Goal: Transaction & Acquisition: Purchase product/service

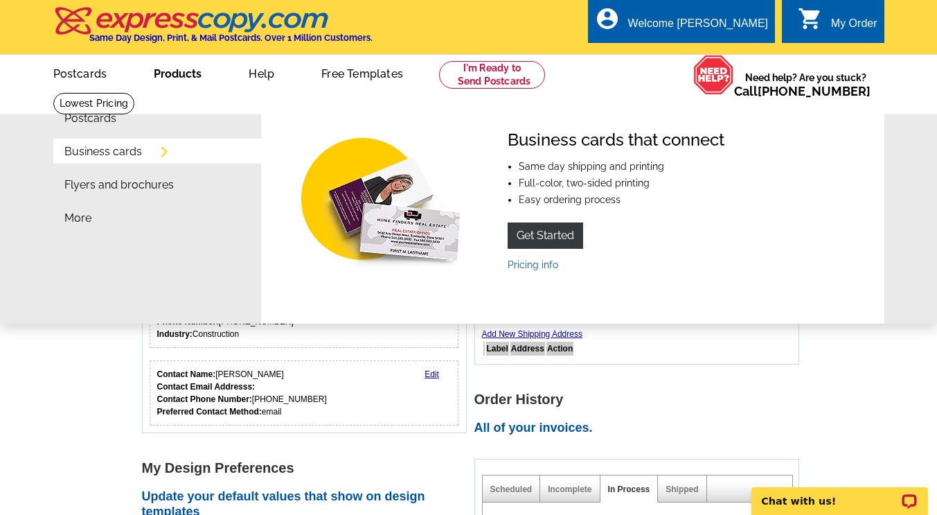
click at [130, 150] on link "Business cards" at bounding box center [103, 151] width 78 height 11
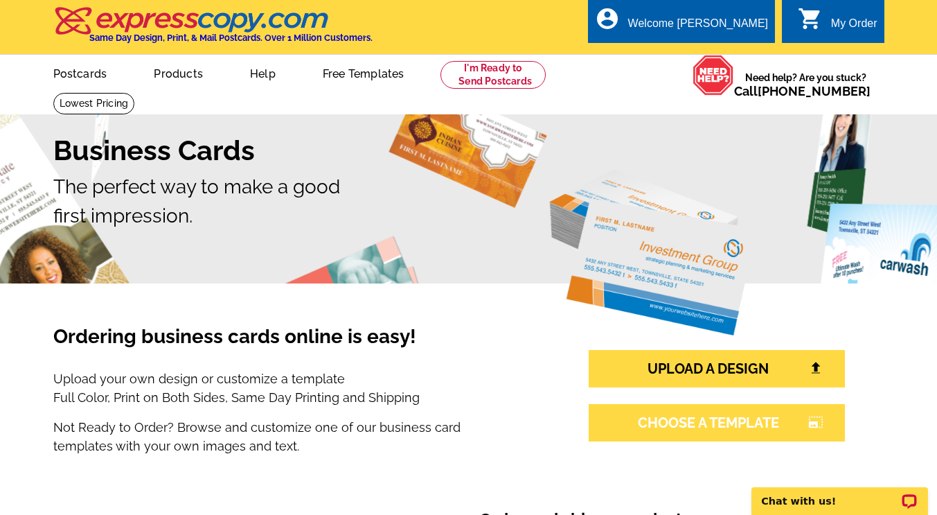
click at [740, 427] on link "CHOOSE A TEMPLATE photo_size_select_large" at bounding box center [717, 422] width 256 height 37
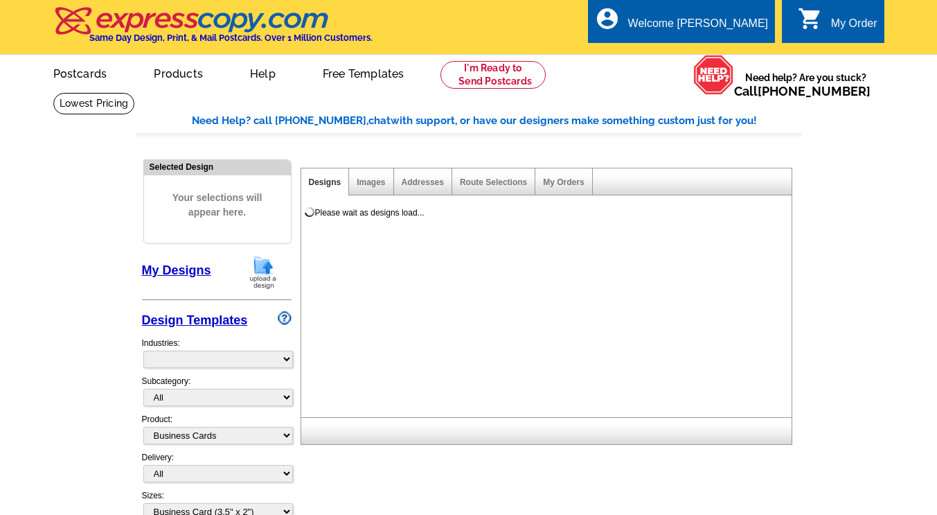
select select "3"
select select "5"
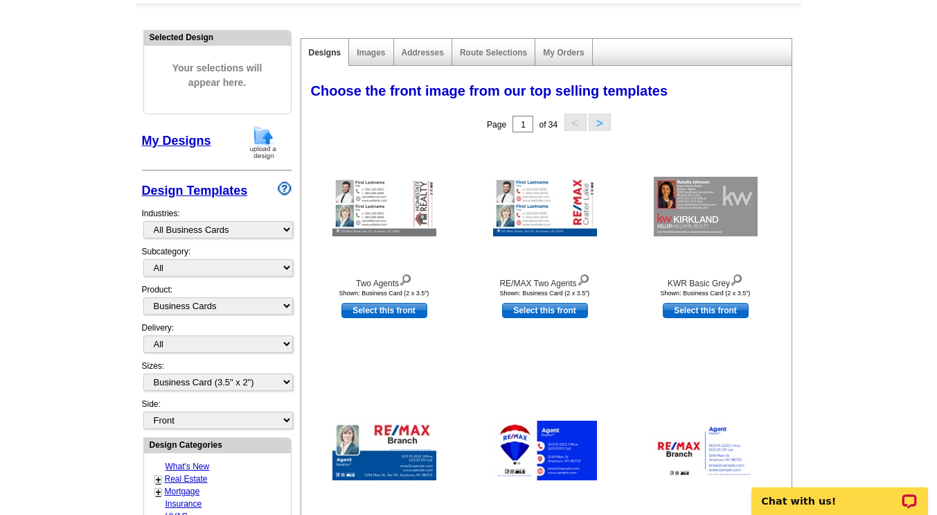
scroll to position [134, 0]
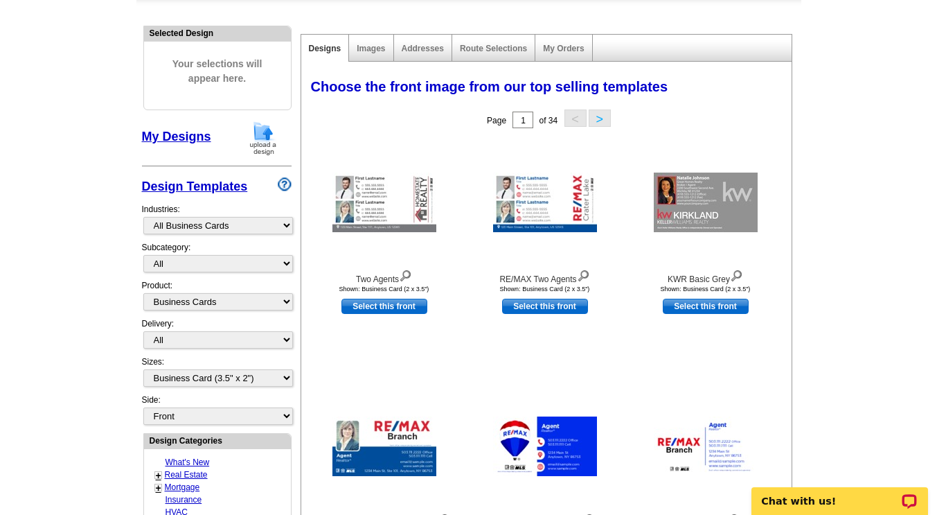
click at [281, 261] on div "Subcategory: All" at bounding box center [217, 260] width 150 height 38
click at [285, 263] on select "All" at bounding box center [218, 263] width 150 height 17
click at [103, 311] on main "Need Help? call 800-260-5887, chat with support, or have our designers make som…" at bounding box center [468, 473] width 937 height 1030
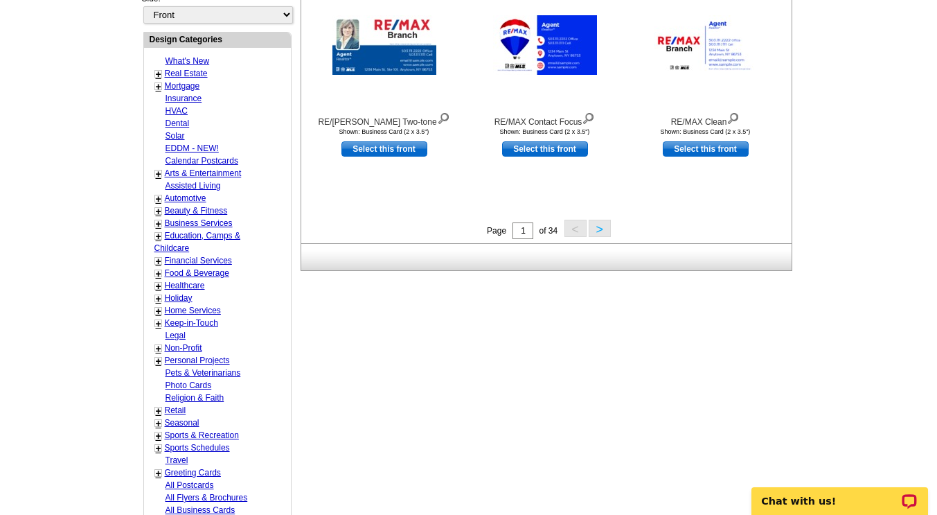
scroll to position [536, 0]
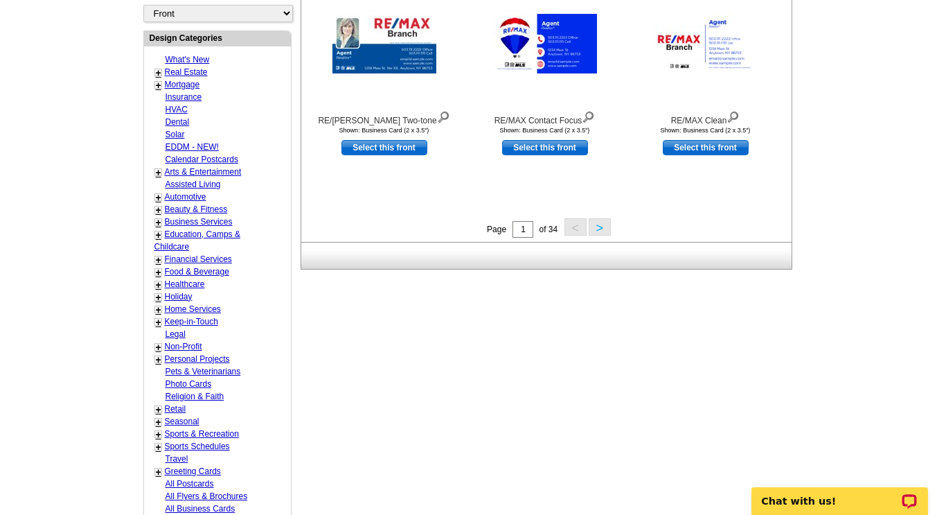
click at [157, 310] on link "+" at bounding box center [159, 309] width 6 height 11
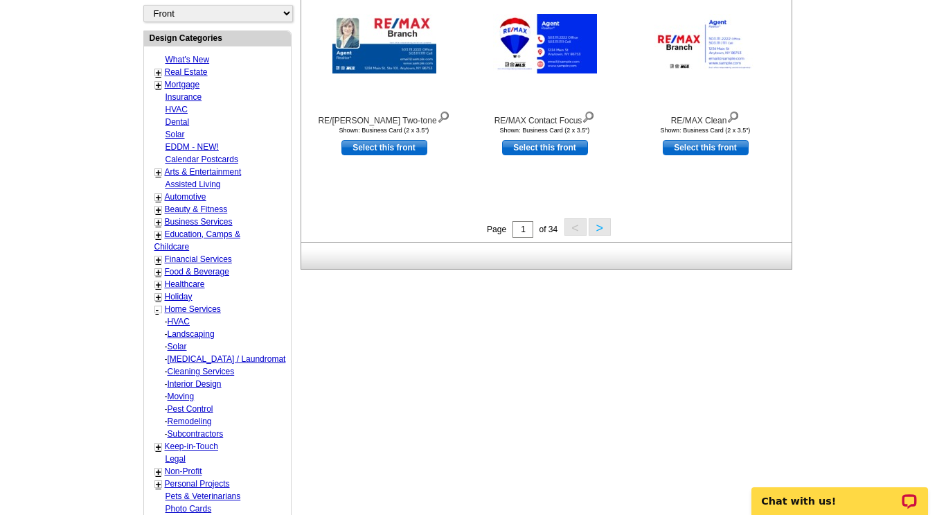
click at [193, 421] on link "Remodeling" at bounding box center [190, 421] width 44 height 10
select select "759"
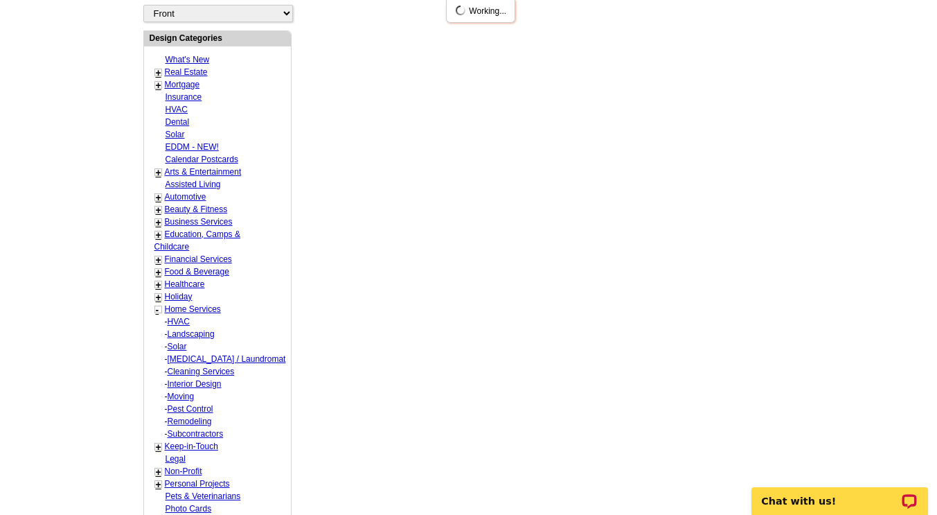
select select "760"
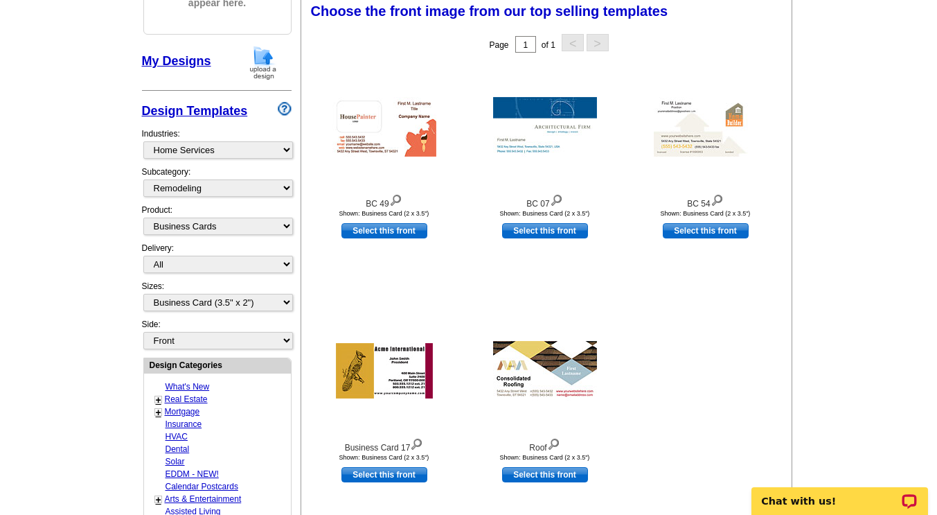
scroll to position [205, 0]
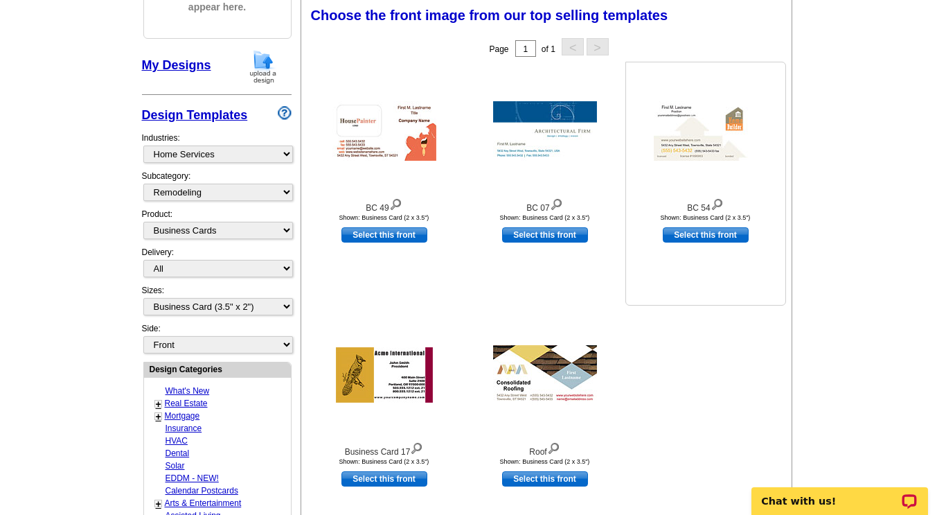
click at [678, 141] on img at bounding box center [706, 131] width 104 height 60
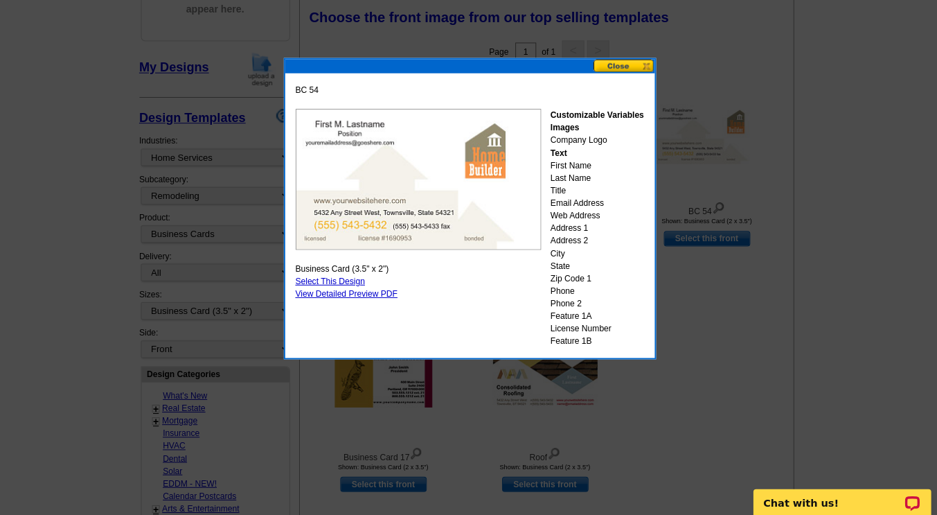
scroll to position [200, 0]
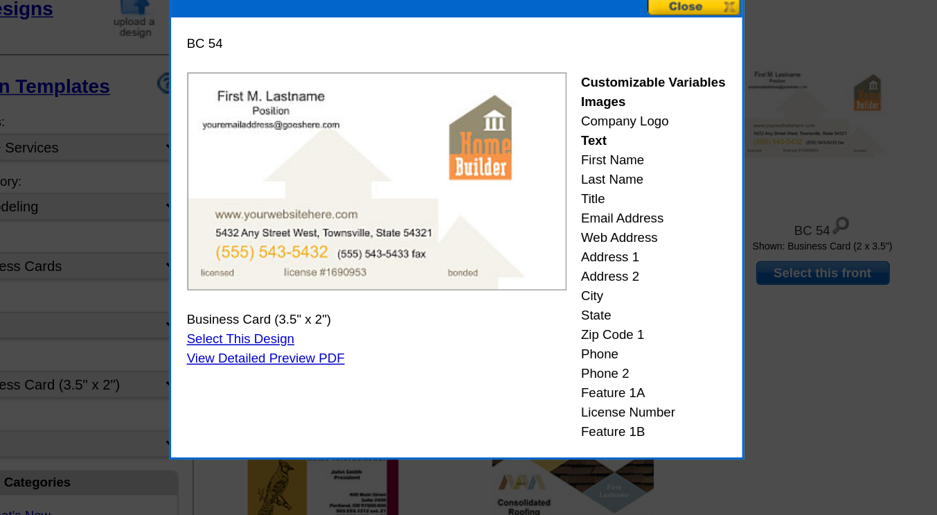
click at [330, 284] on link "Select This Design" at bounding box center [331, 282] width 69 height 10
select select "back"
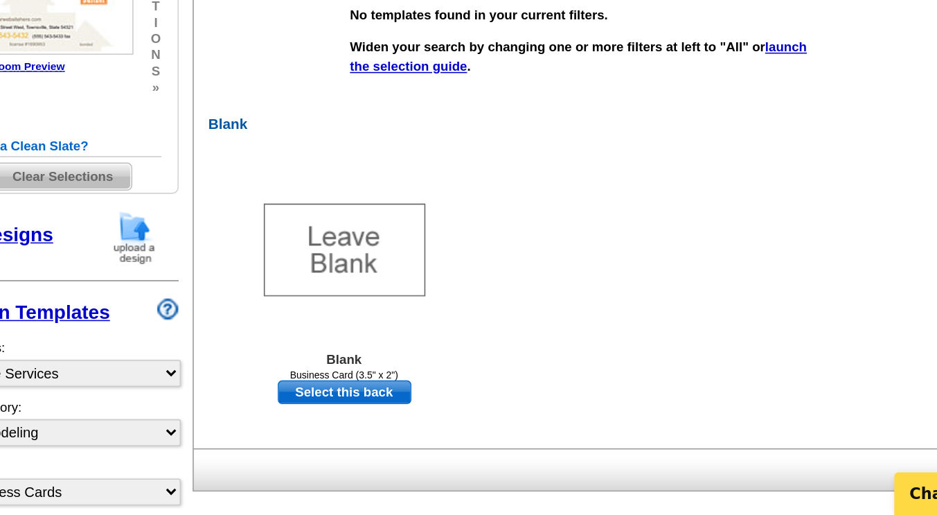
scroll to position [116, 0]
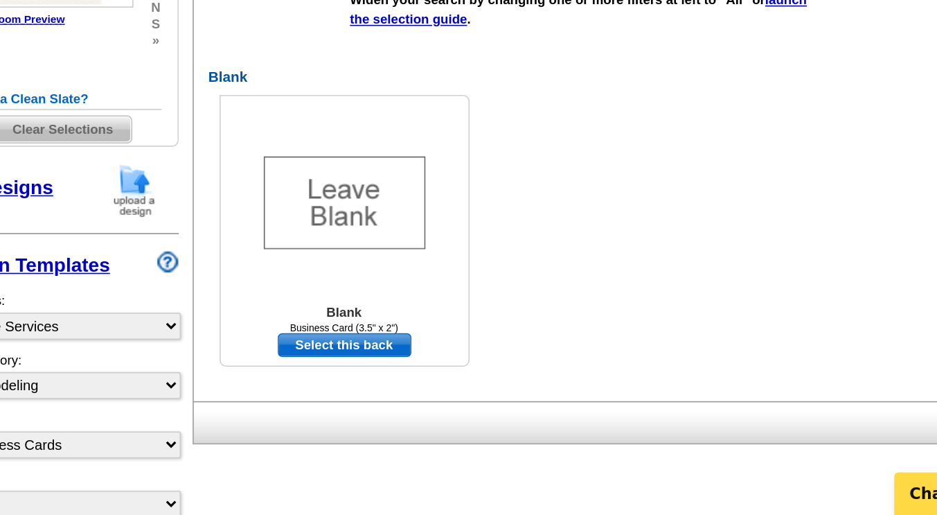
click at [391, 407] on link "Select this back" at bounding box center [398, 405] width 86 height 15
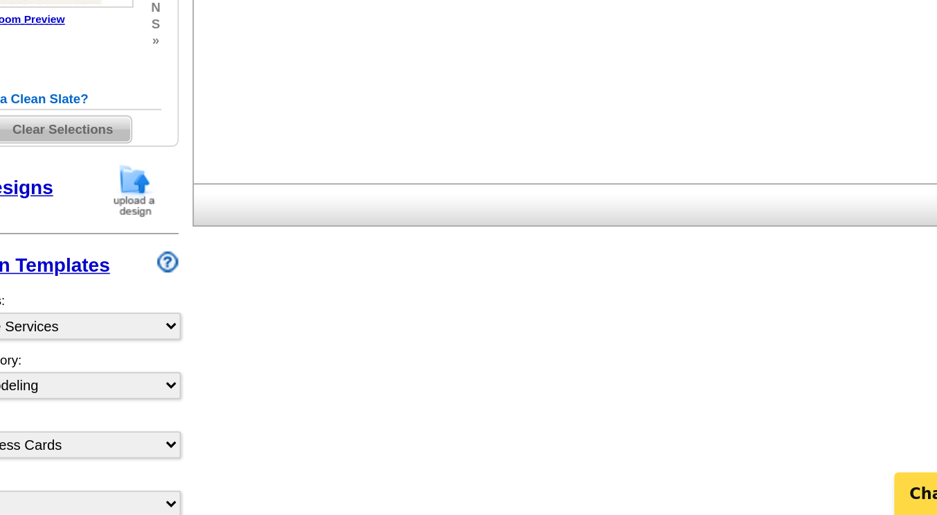
scroll to position [0, 0]
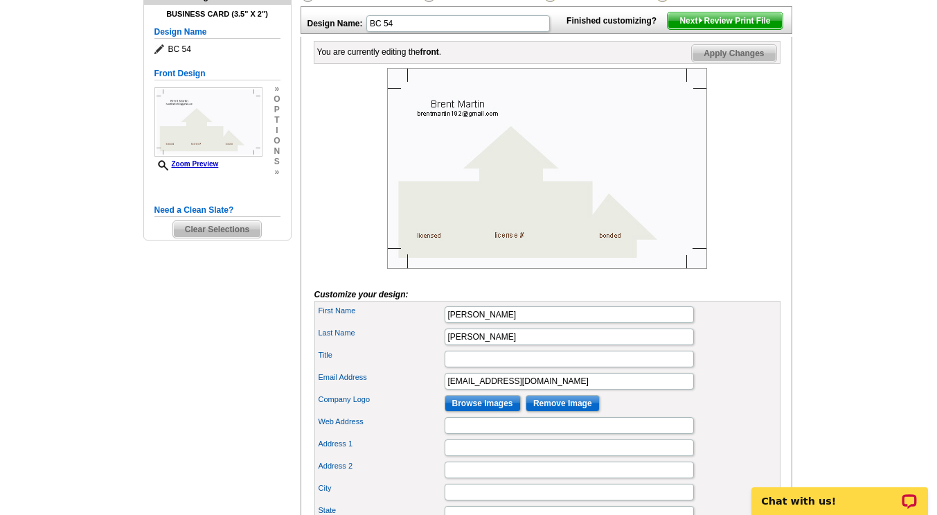
scroll to position [170, 0]
click at [468, 367] on input "Title" at bounding box center [569, 359] width 249 height 17
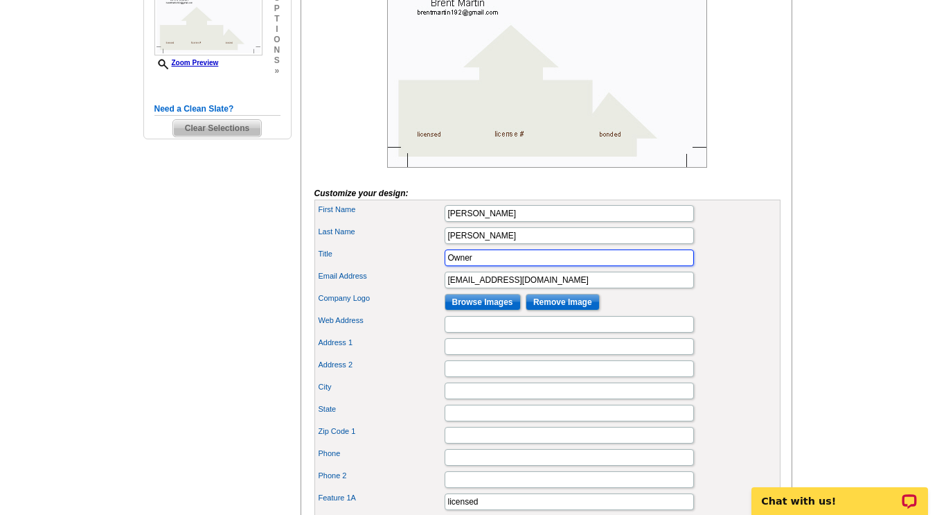
scroll to position [272, 0]
type input "Owner"
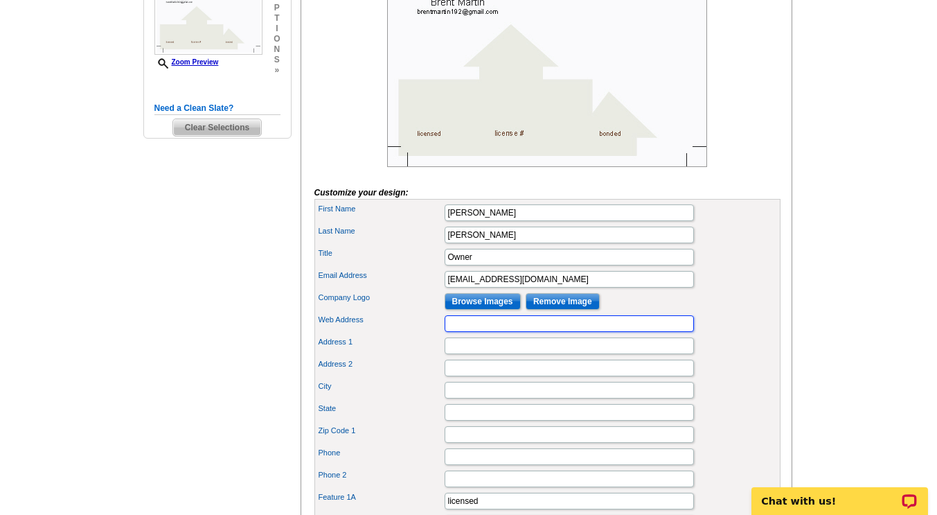
click at [462, 332] on input "Web Address" at bounding box center [569, 323] width 249 height 17
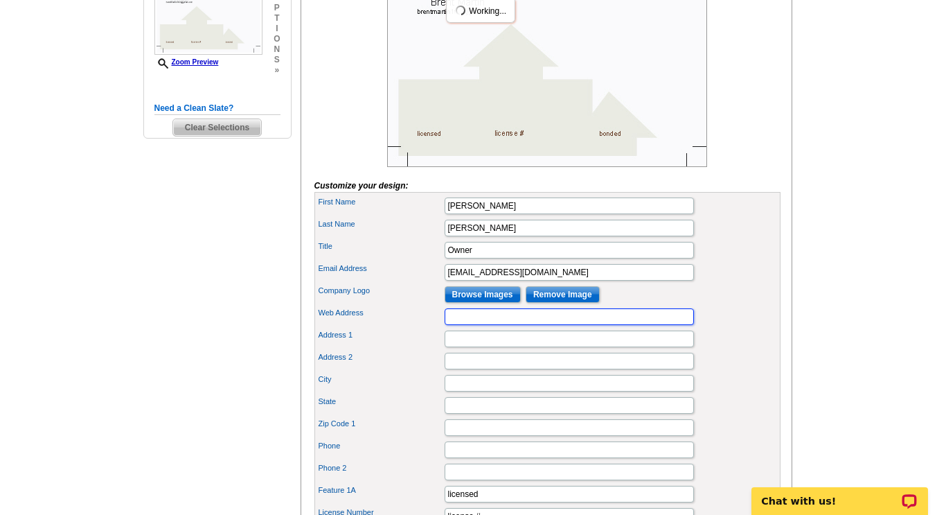
scroll to position [0, 0]
click at [462, 325] on input "Web Address" at bounding box center [569, 316] width 249 height 17
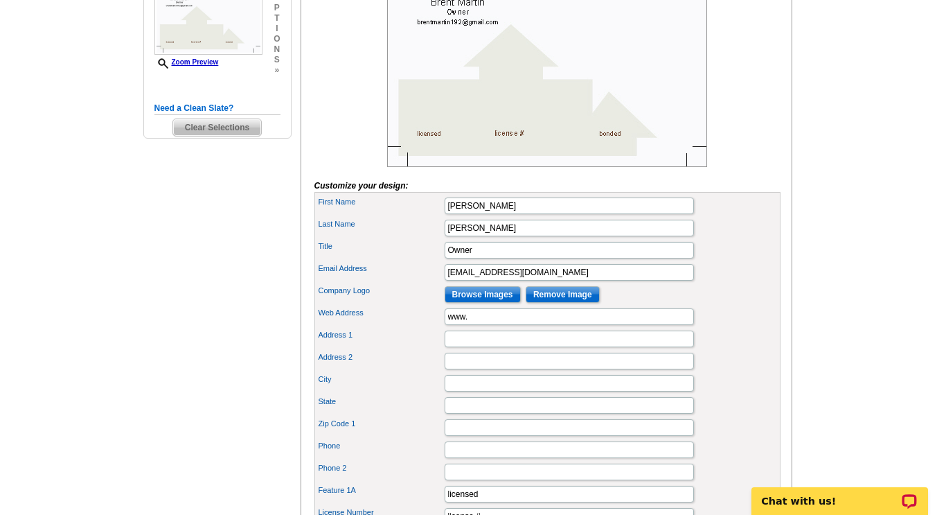
click at [463, 350] on div "Address 1" at bounding box center [547, 339] width 461 height 22
click at [479, 325] on input "www." at bounding box center [569, 316] width 249 height 17
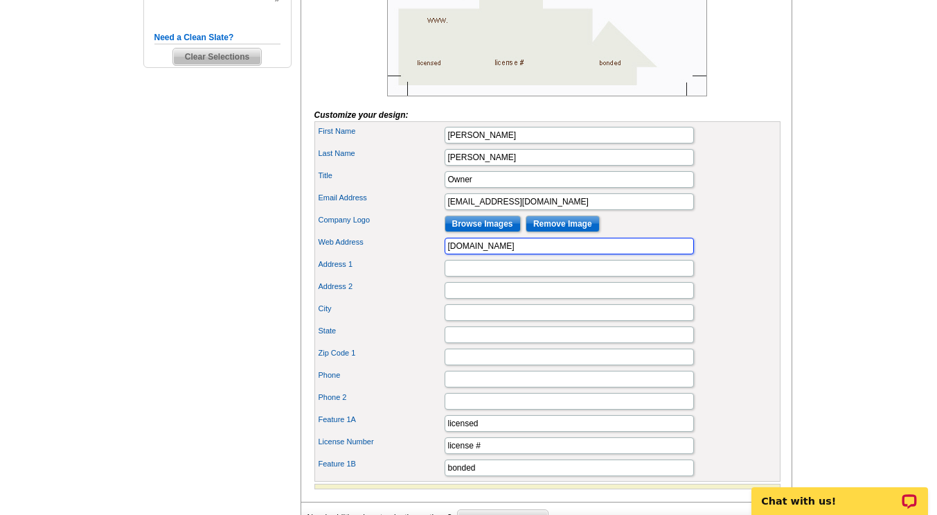
scroll to position [353, 0]
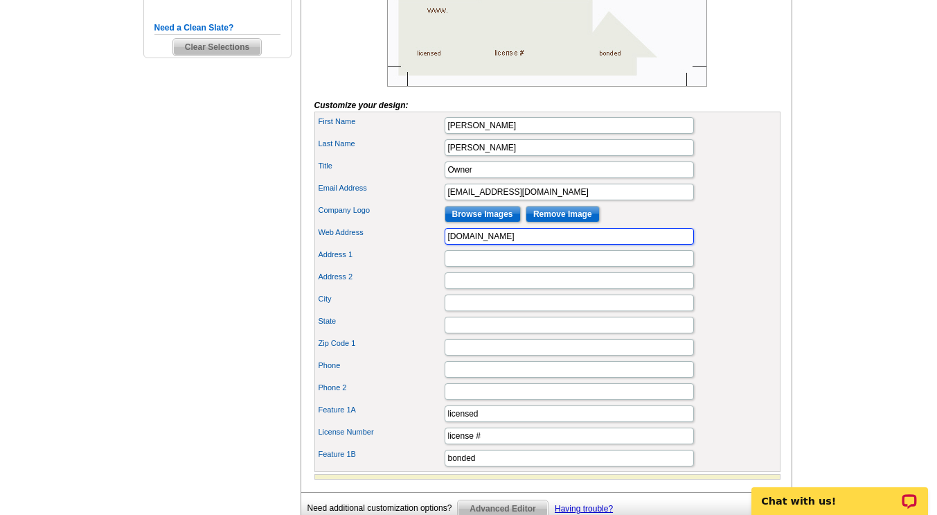
type input "www.martinhomeconstructionllc.com"
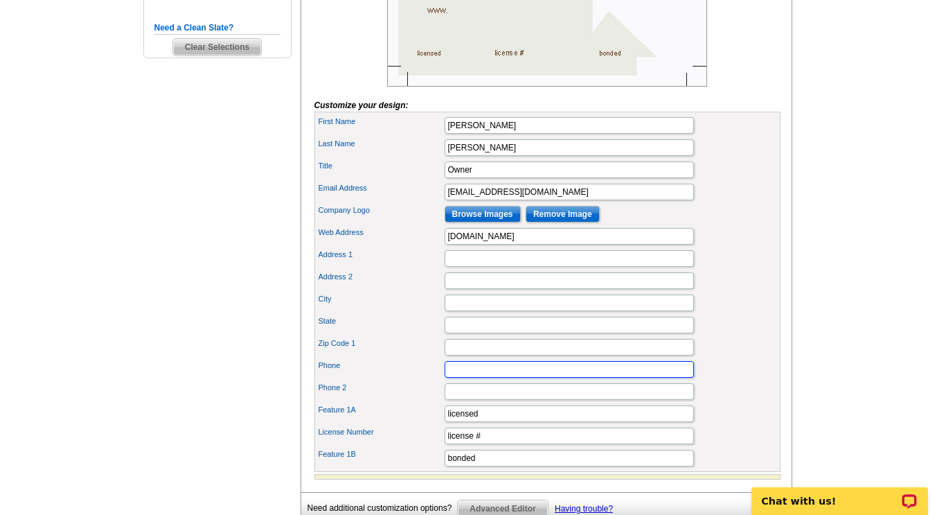
click at [470, 378] on input "Phone" at bounding box center [569, 369] width 249 height 17
type input "214-404-9256"
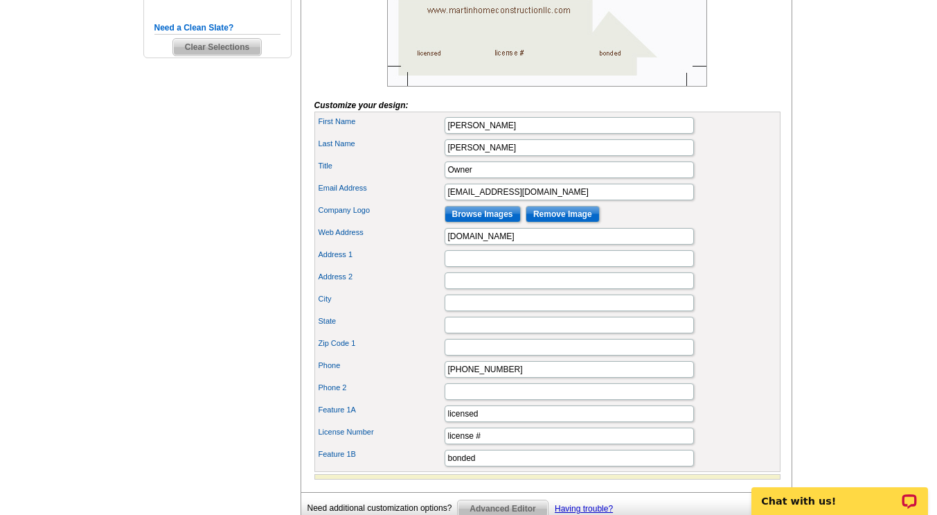
click at [820, 307] on main "Need Help? call 800-260-5887, chat with support, or have our designers make som…" at bounding box center [468, 166] width 937 height 852
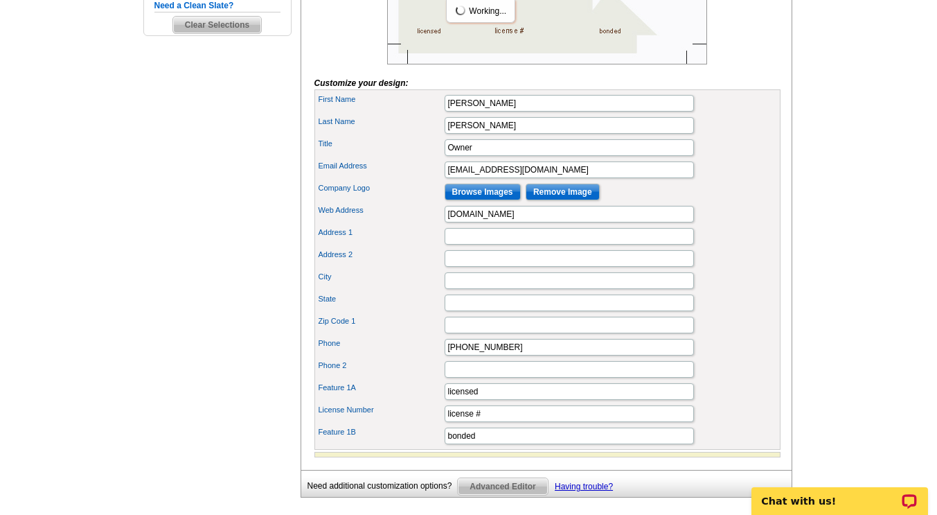
scroll to position [410, 0]
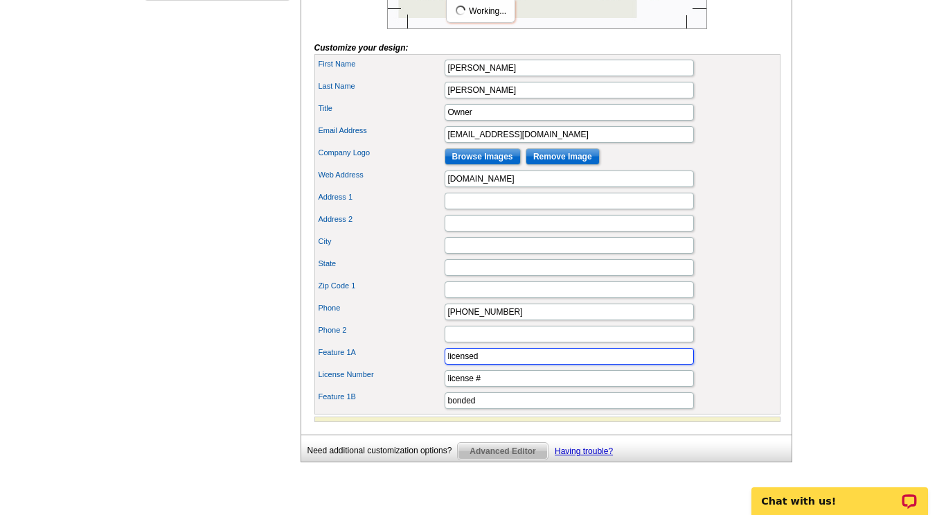
drag, startPoint x: 495, startPoint y: 379, endPoint x: 370, endPoint y: 381, distance: 124.7
click at [370, 367] on div "Feature 1A licensed" at bounding box center [547, 356] width 461 height 22
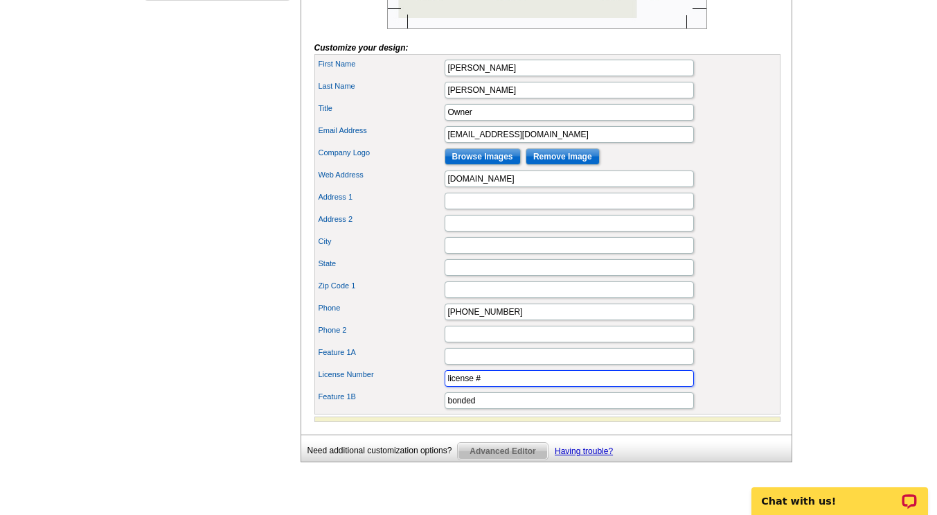
drag, startPoint x: 495, startPoint y: 401, endPoint x: 362, endPoint y: 407, distance: 133.9
click at [362, 389] on div "License Number license #" at bounding box center [547, 378] width 461 height 22
drag, startPoint x: 495, startPoint y: 423, endPoint x: 371, endPoint y: 432, distance: 124.3
click at [371, 412] on div "Feature 1B bonded" at bounding box center [547, 400] width 461 height 22
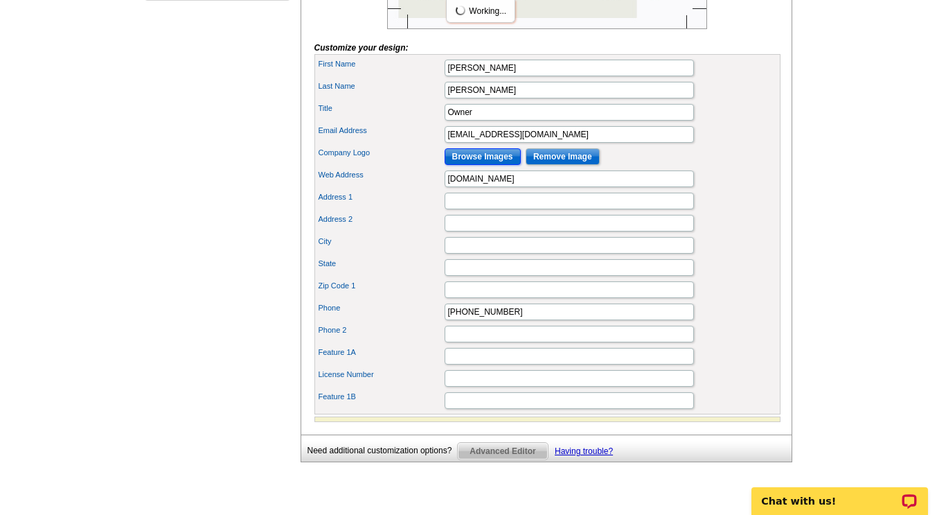
click at [486, 165] on input "Browse Images" at bounding box center [483, 156] width 76 height 17
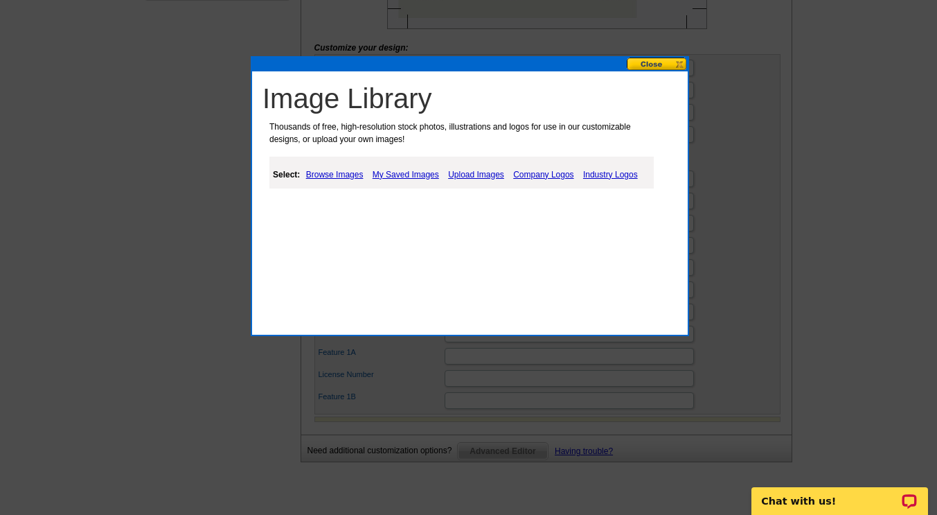
click at [477, 170] on link "Upload Images" at bounding box center [476, 174] width 63 height 17
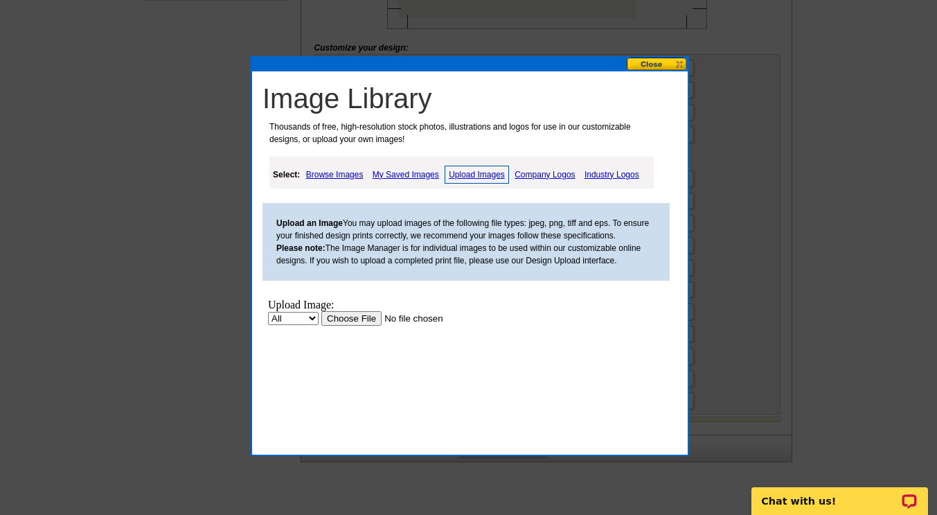
scroll to position [0, 0]
click at [314, 318] on select "All Property" at bounding box center [293, 317] width 51 height 13
click at [342, 334] on body "Upload Image: All Property Upload" at bounding box center [394, 359] width 252 height 122
click at [364, 316] on input "file" at bounding box center [408, 317] width 175 height 15
click at [370, 325] on input "file" at bounding box center [408, 317] width 175 height 15
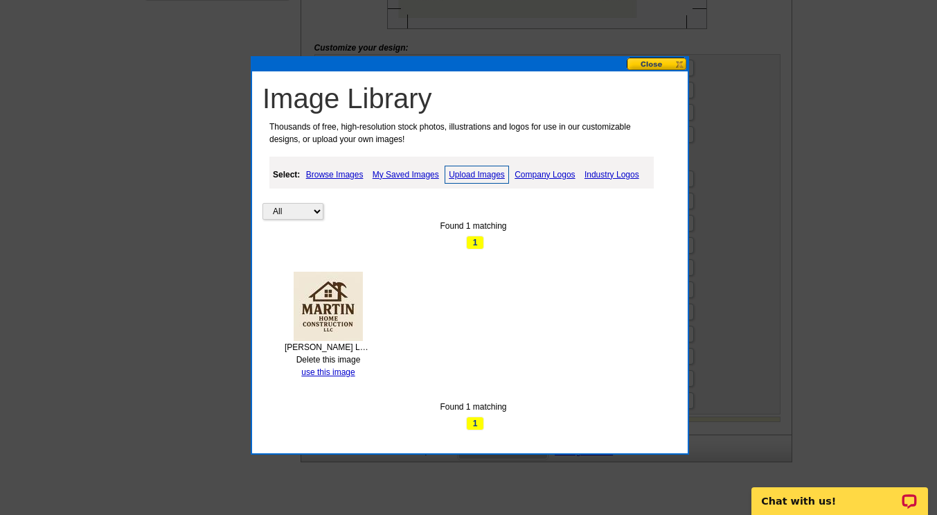
click at [646, 69] on button at bounding box center [657, 64] width 61 height 13
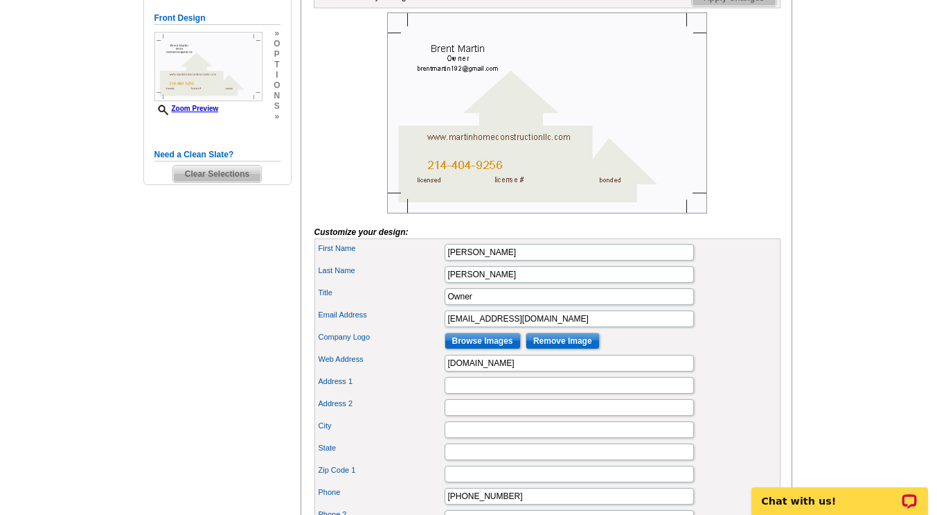
scroll to position [225, 0]
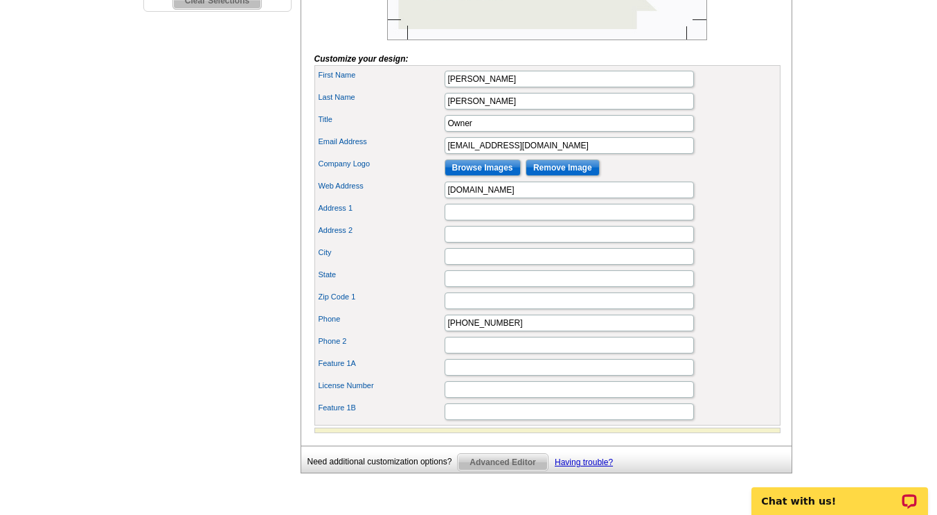
scroll to position [377, 0]
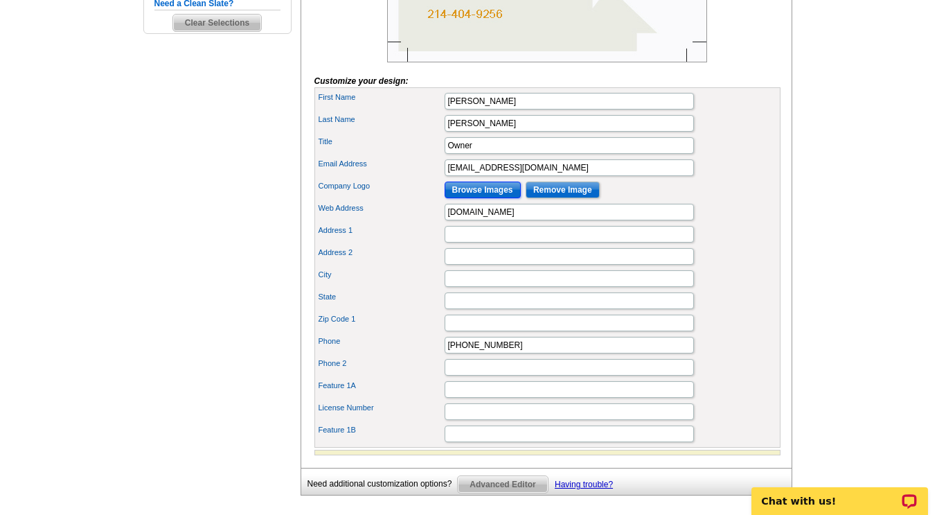
click at [479, 198] on input "Browse Images" at bounding box center [483, 190] width 76 height 17
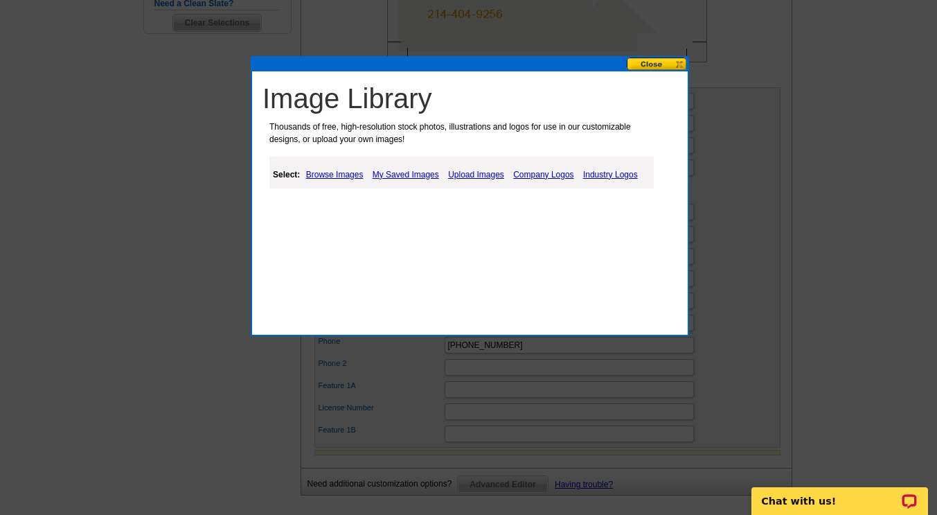
click at [400, 181] on link "My Saved Images" at bounding box center [405, 174] width 73 height 17
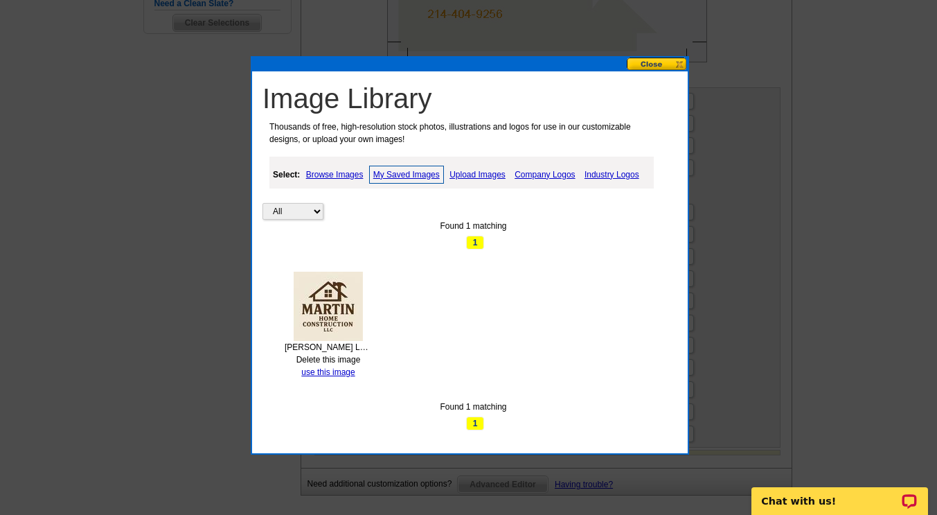
click at [329, 323] on img at bounding box center [328, 306] width 69 height 69
click at [330, 371] on link "use this image" at bounding box center [327, 372] width 53 height 10
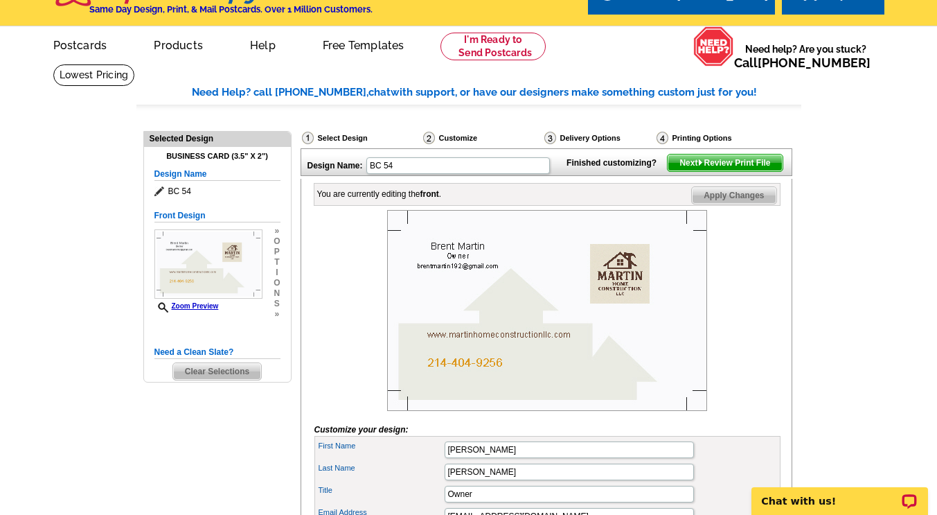
scroll to position [34, 0]
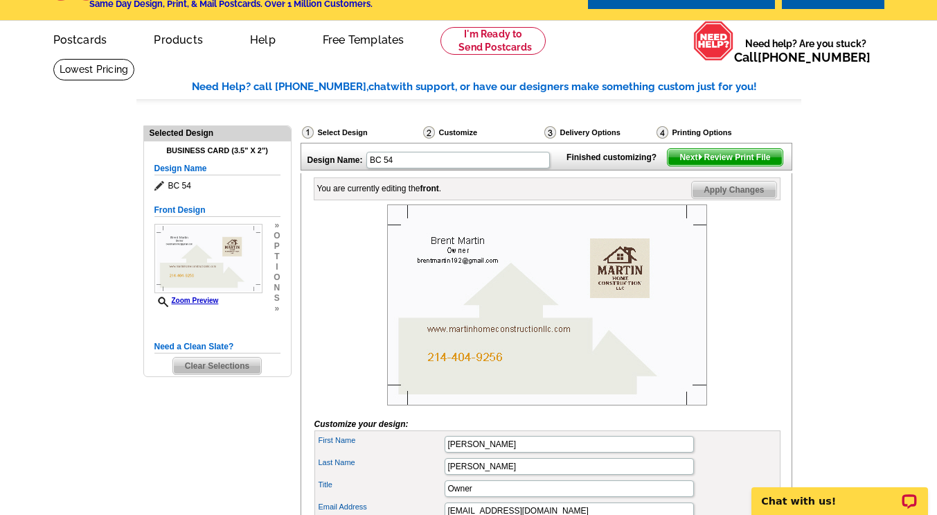
click at [738, 166] on span "Next Review Print File" at bounding box center [725, 157] width 114 height 17
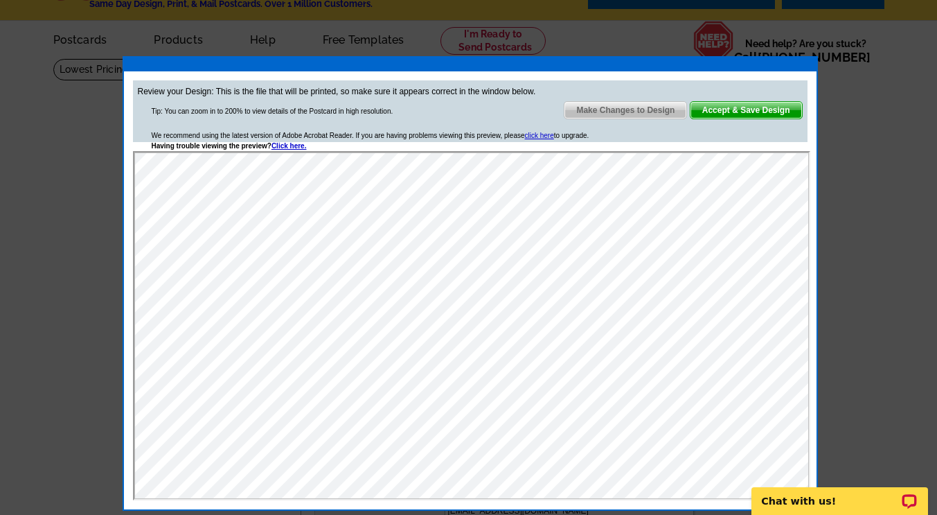
scroll to position [0, 0]
click at [609, 106] on span "Make Changes to Design" at bounding box center [626, 110] width 122 height 17
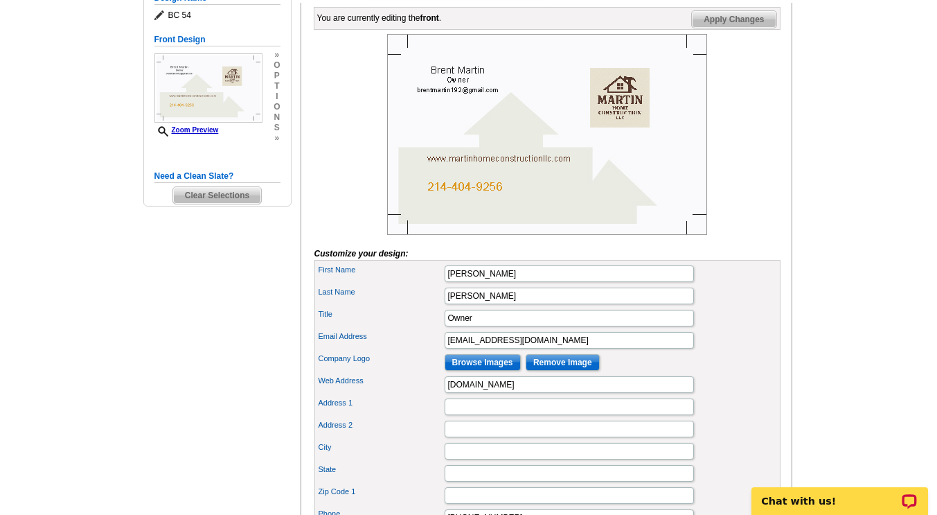
scroll to position [205, 0]
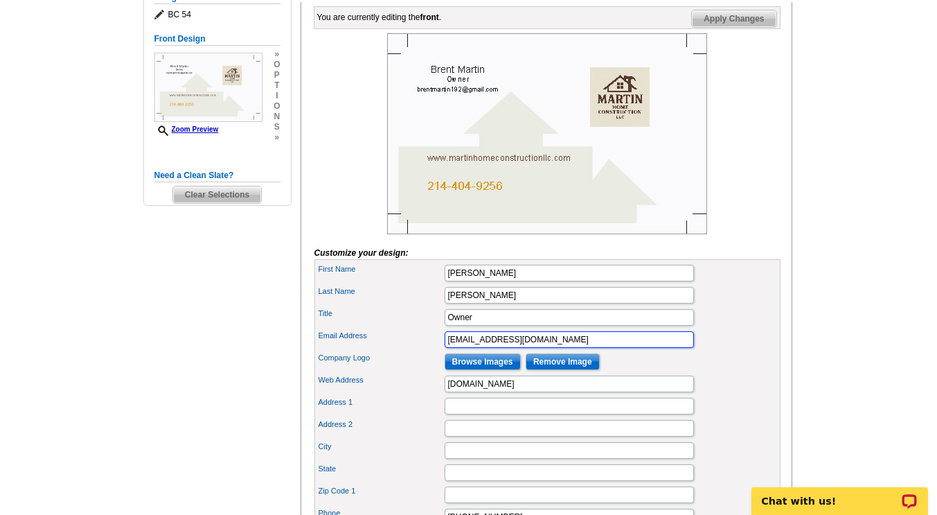
drag, startPoint x: 542, startPoint y: 364, endPoint x: 317, endPoint y: 396, distance: 226.8
click at [317, 396] on div "First Name Brent Last Name Martin Title Owner Email Address Company Logo" at bounding box center [548, 439] width 466 height 360
click at [317, 373] on div "Company Logo Browse Images Remove Image" at bounding box center [547, 362] width 461 height 22
drag, startPoint x: 551, startPoint y: 360, endPoint x: 333, endPoint y: 362, distance: 218.2
click at [333, 351] on div "Email Address brentmartin192@gmail.com" at bounding box center [547, 339] width 461 height 22
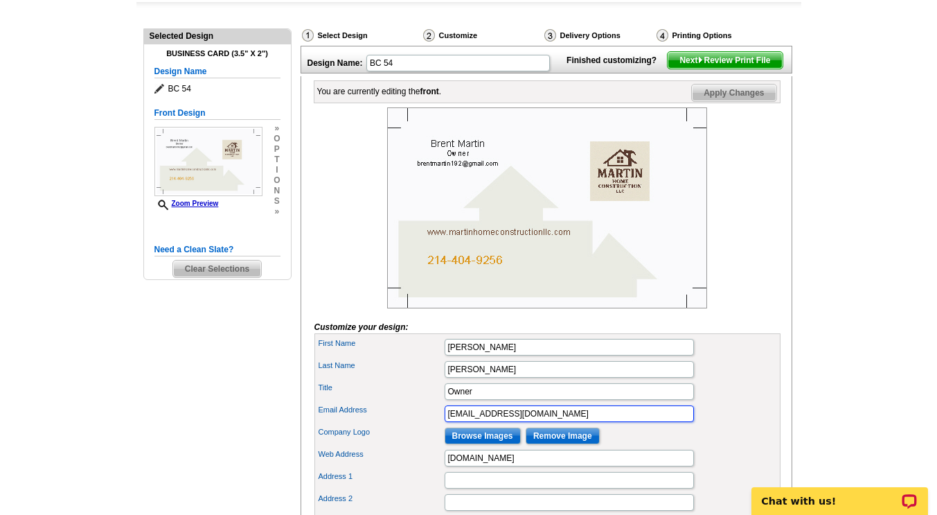
scroll to position [128, 0]
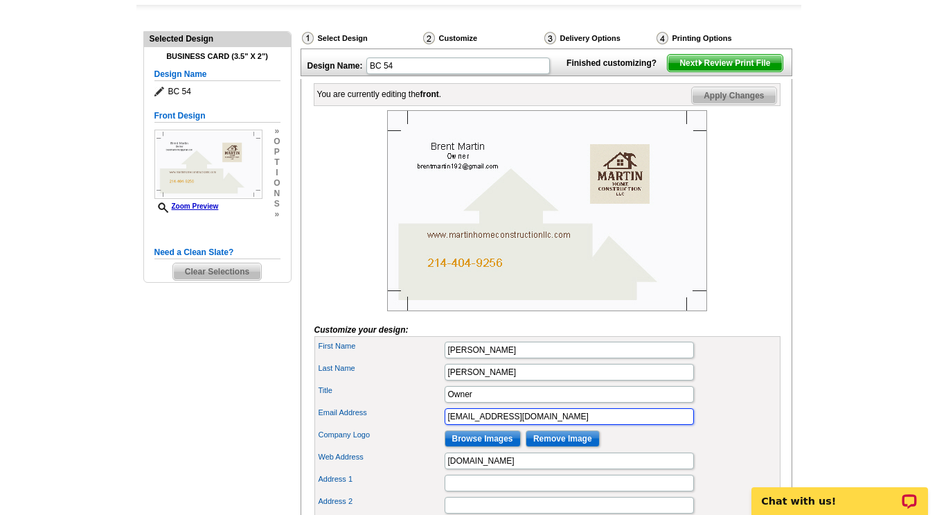
type input "[EMAIL_ADDRESS][DOMAIN_NAME]"
click at [738, 104] on span "Apply Changes" at bounding box center [734, 95] width 84 height 17
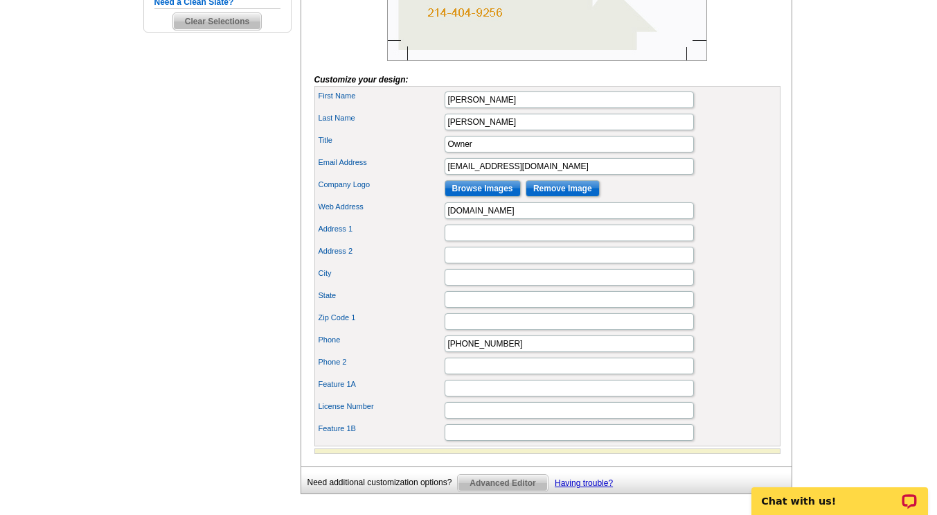
scroll to position [380, 0]
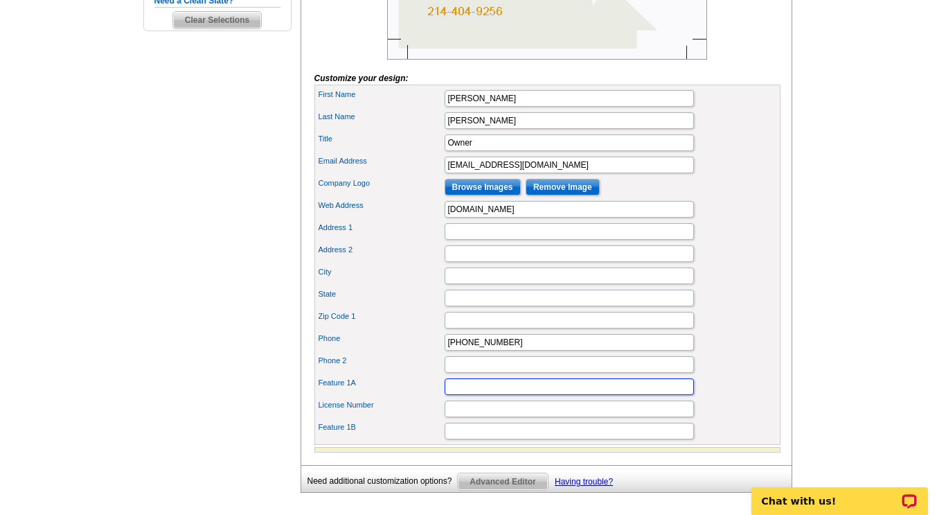
click at [460, 395] on input "Feature 1A" at bounding box center [569, 386] width 249 height 17
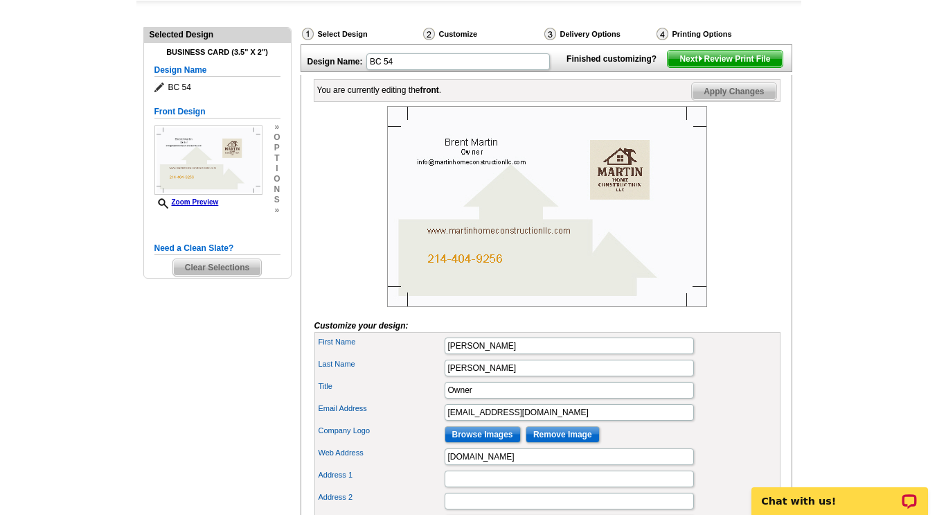
scroll to position [130, 0]
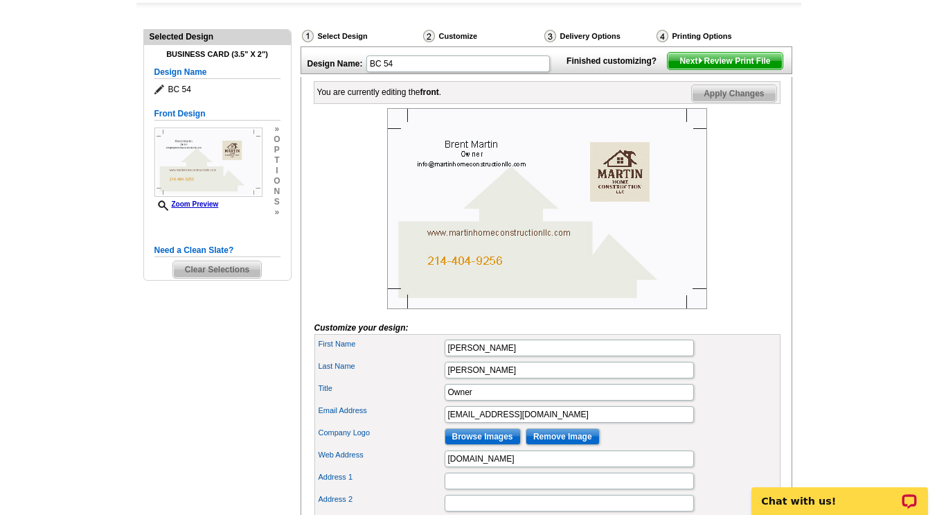
type input "Serving all of your construction needs!"
click at [743, 102] on span "Apply Changes" at bounding box center [734, 93] width 84 height 17
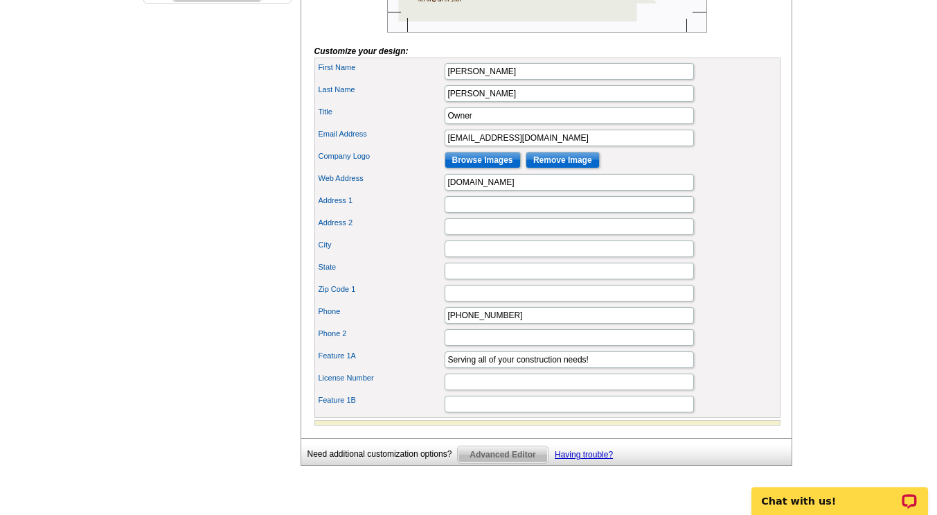
scroll to position [415, 0]
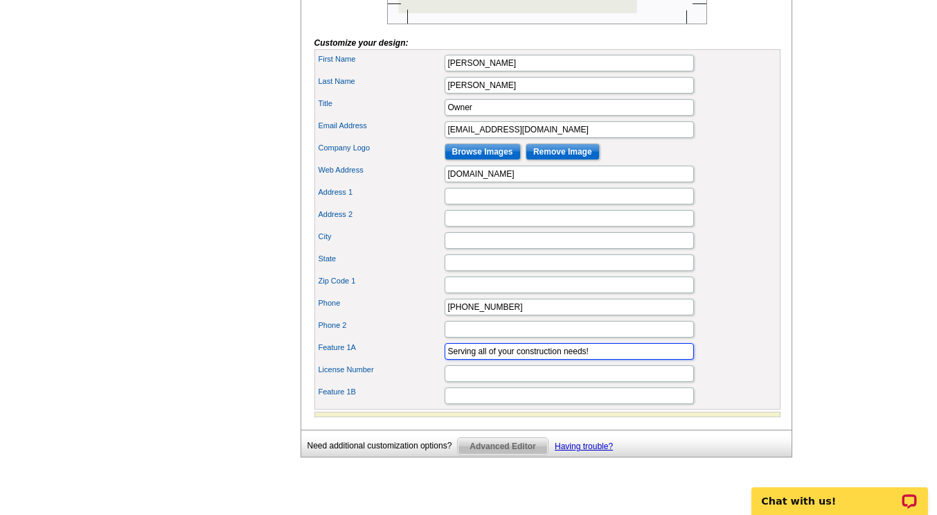
drag, startPoint x: 617, startPoint y: 373, endPoint x: 252, endPoint y: 410, distance: 366.3
click at [252, 410] on div "Need Help? call 800-260-5887, chat with support, or have our designers make som…" at bounding box center [468, 107] width 665 height 819
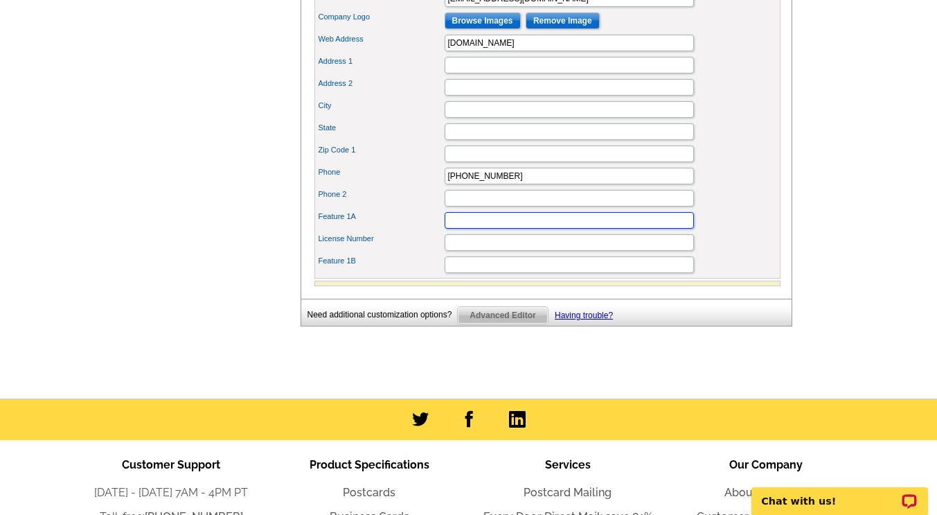
scroll to position [547, 0]
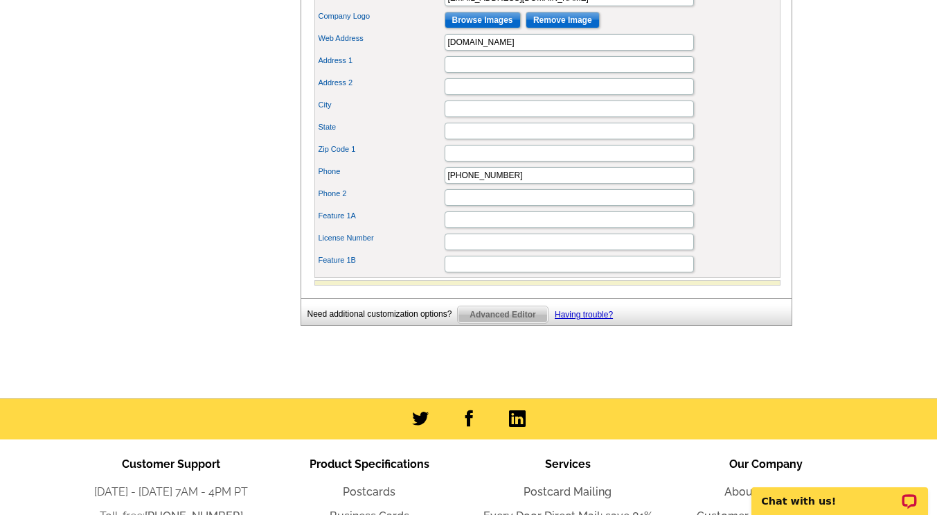
click at [502, 323] on span "Advanced Editor" at bounding box center [502, 314] width 89 height 17
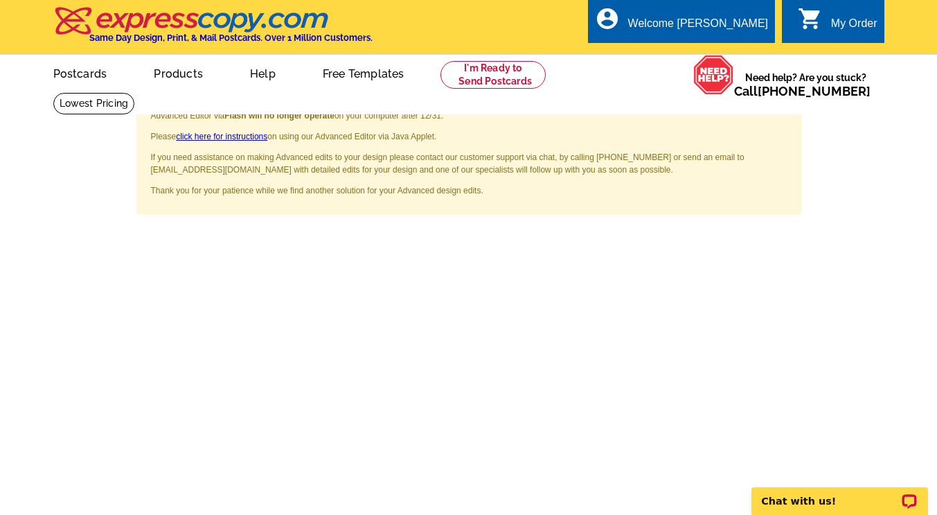
scroll to position [3, 0]
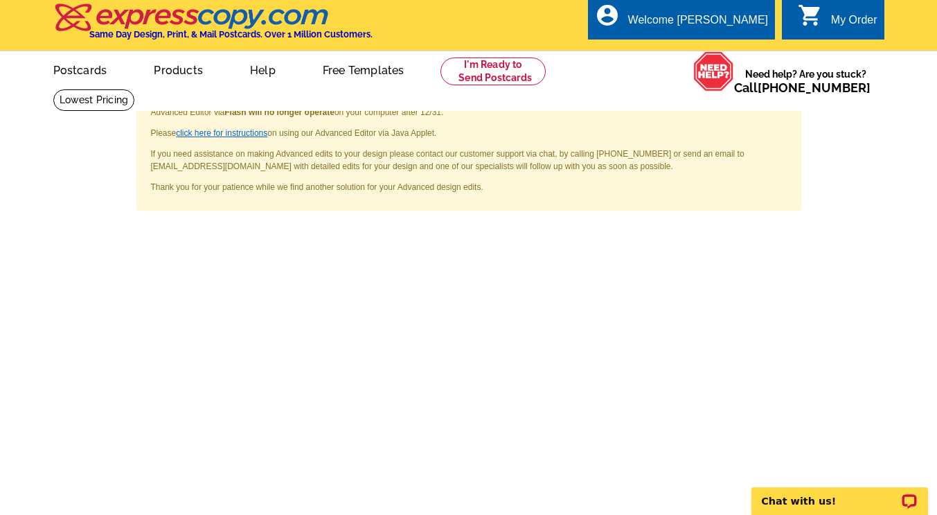
click at [234, 135] on link "click here for instructions" at bounding box center [221, 133] width 91 height 10
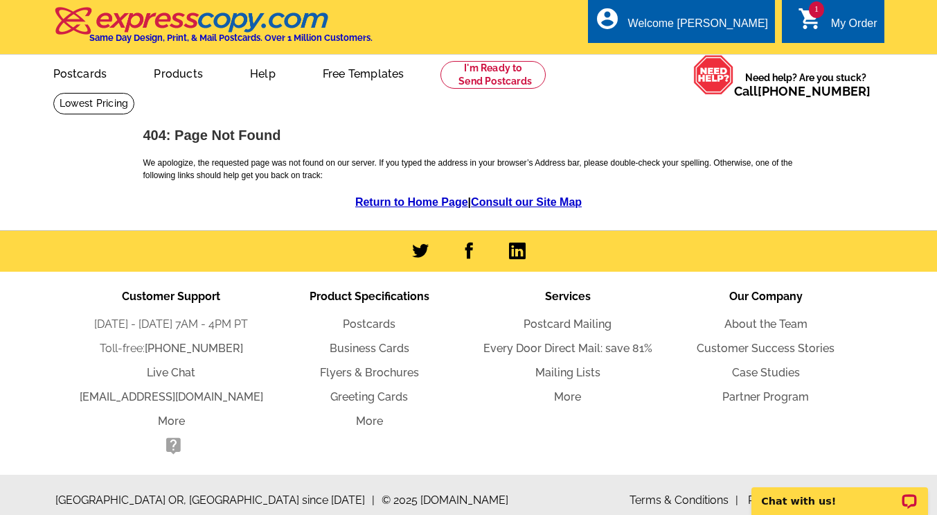
click at [838, 28] on div "My Order" at bounding box center [854, 26] width 46 height 19
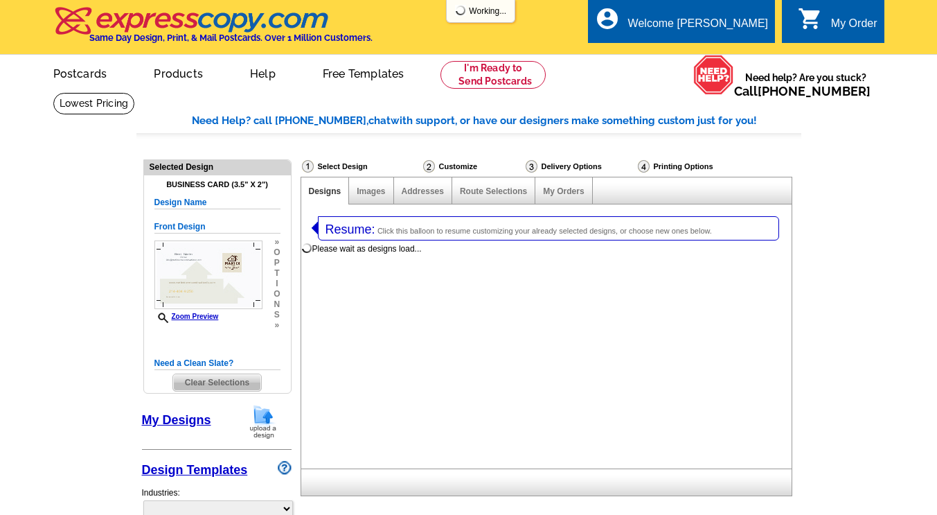
select select "3"
select select "5"
select select "back"
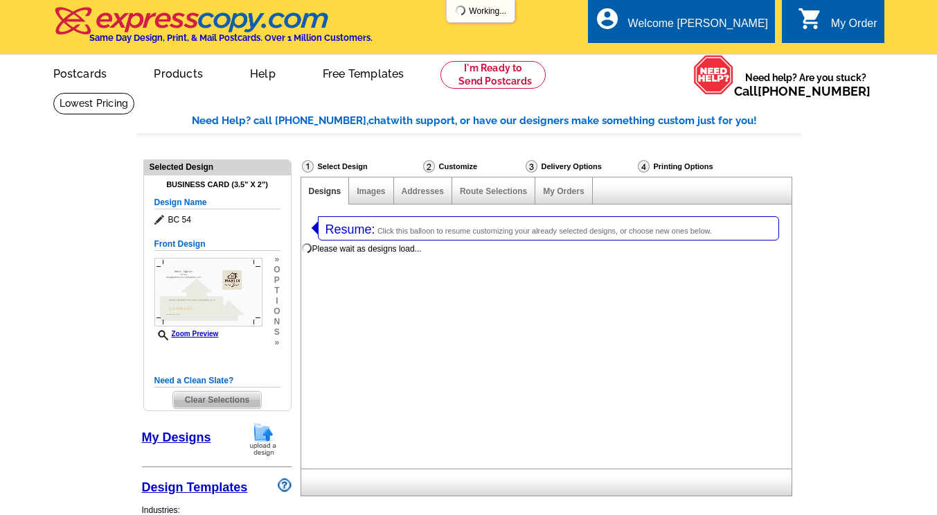
select select "785"
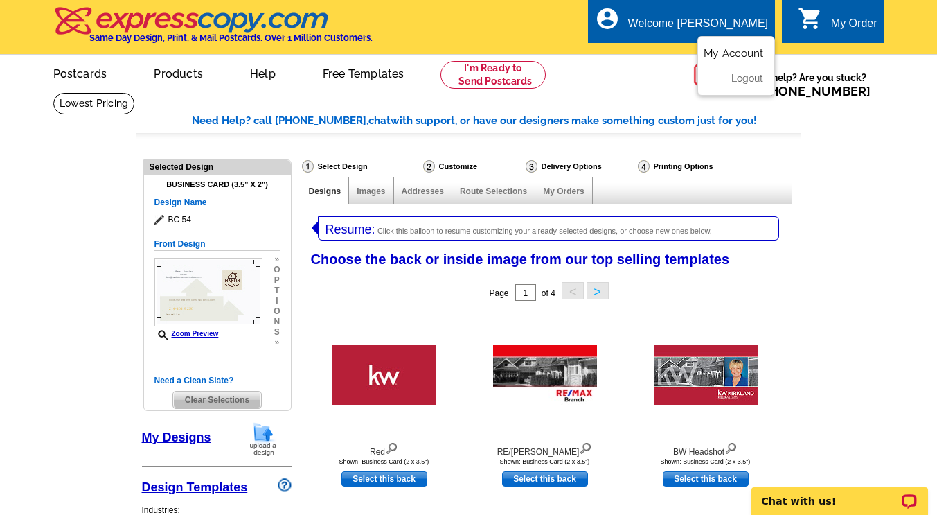
click at [743, 55] on link "My Account" at bounding box center [734, 53] width 60 height 12
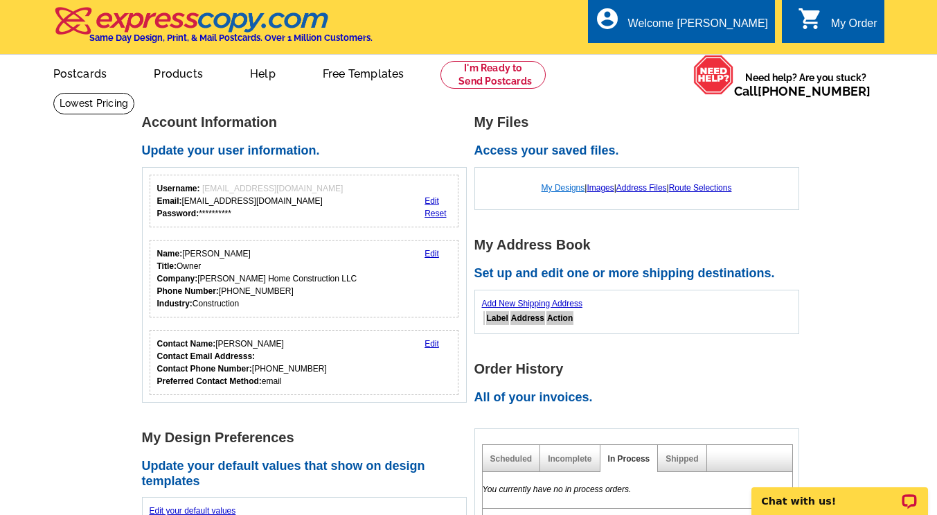
click at [550, 191] on link "My Designs" at bounding box center [564, 188] width 44 height 10
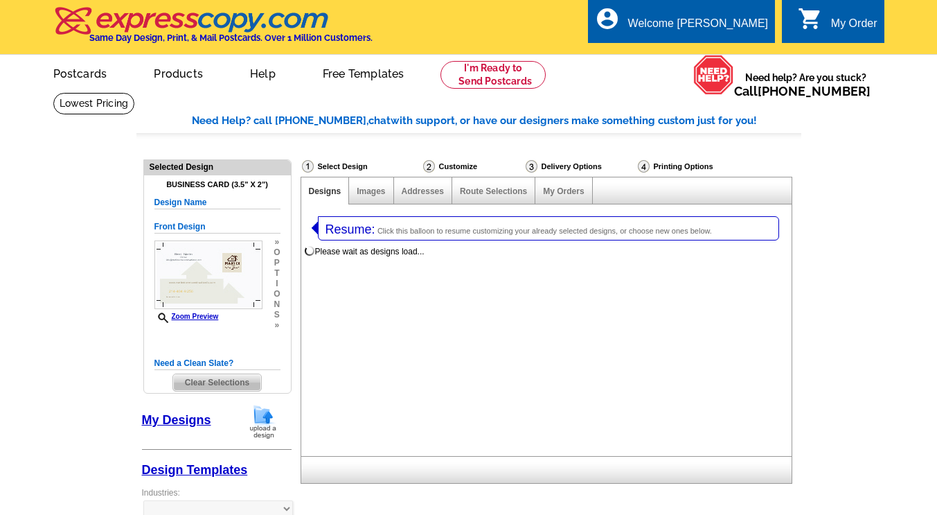
select select "3"
select select "5"
select select "back"
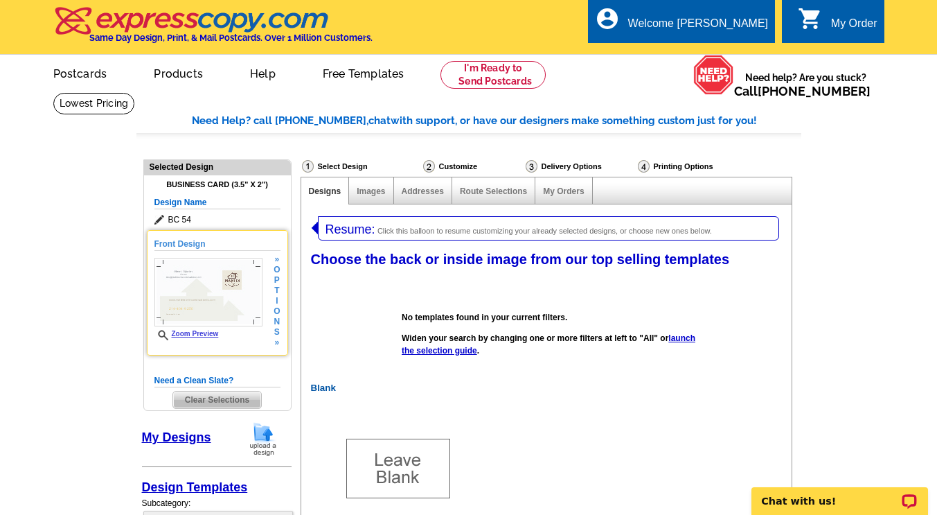
click at [276, 332] on span "s" at bounding box center [277, 332] width 6 height 10
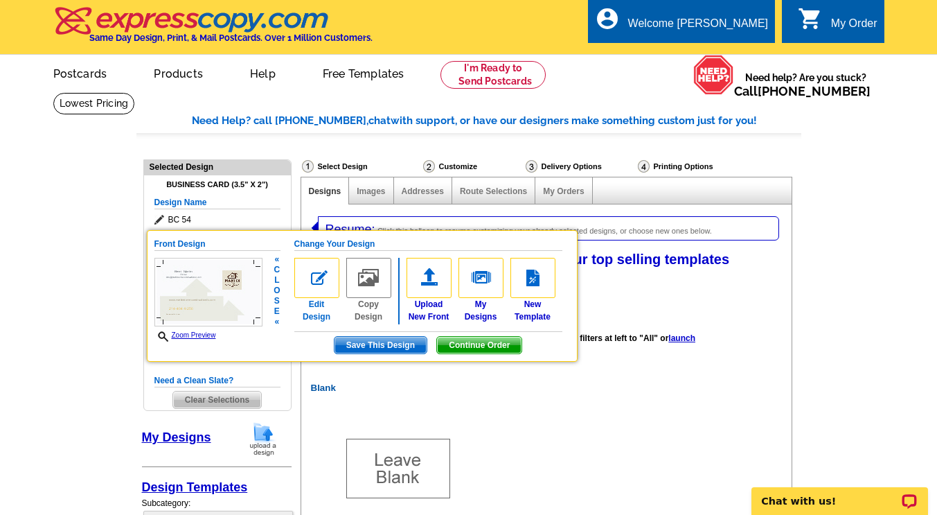
click at [319, 276] on img at bounding box center [316, 278] width 45 height 40
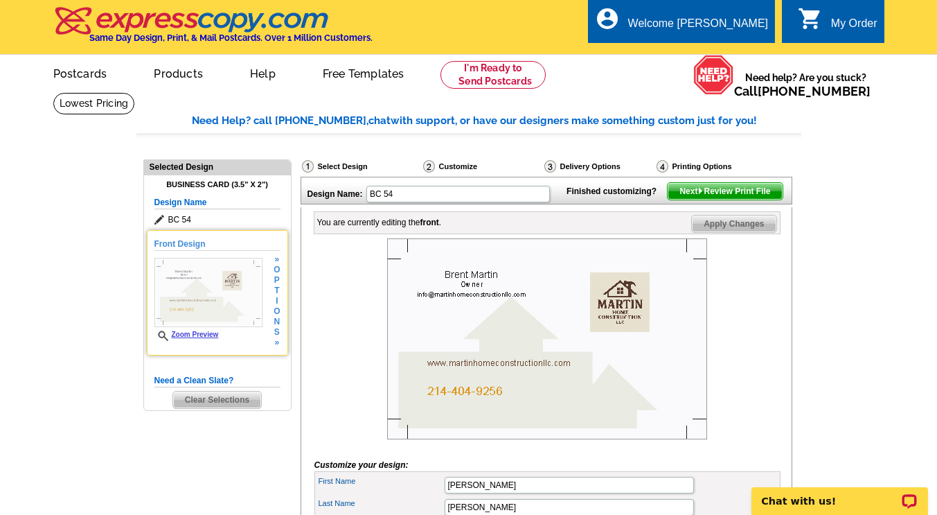
click at [276, 275] on span "o" at bounding box center [277, 270] width 6 height 10
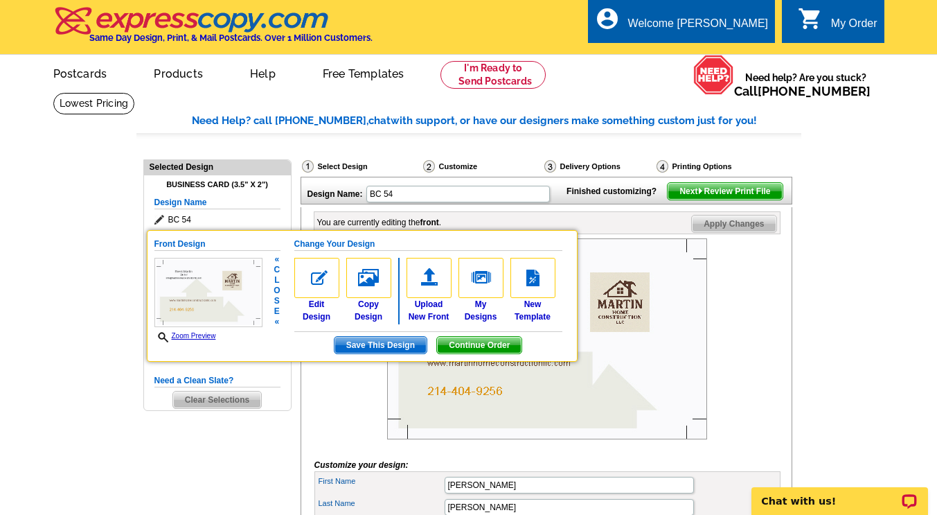
click at [672, 362] on img at bounding box center [547, 338] width 320 height 201
click at [820, 312] on main "Need Help? call 800-260-5887, chat with support, or have our designers make som…" at bounding box center [468, 521] width 937 height 859
click at [855, 407] on main "Need Help? call 800-260-5887, chat with support, or have our designers make som…" at bounding box center [468, 521] width 937 height 859
click at [69, 394] on main "Need Help? call 800-260-5887, chat with support, or have our designers make som…" at bounding box center [468, 521] width 937 height 859
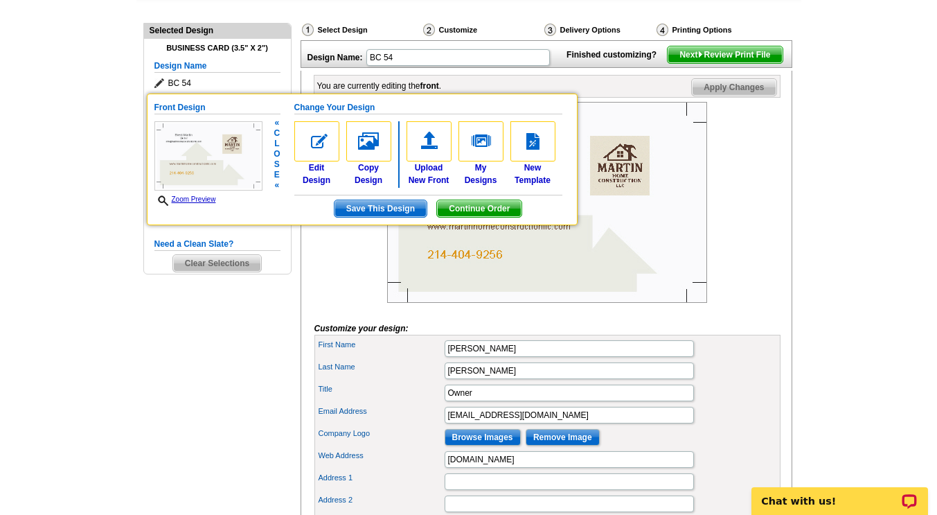
scroll to position [138, 0]
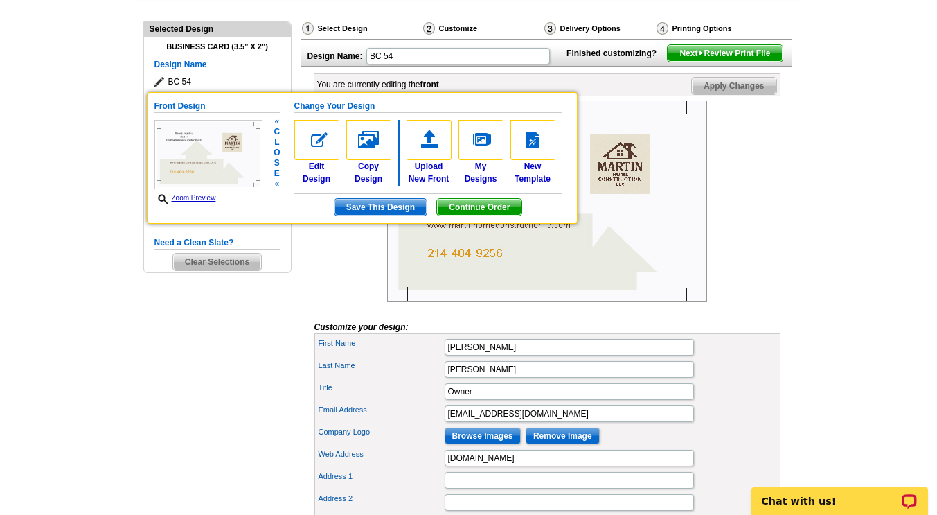
click at [136, 390] on div "Need Help? call 800-260-5887, chat with support, or have our designers make som…" at bounding box center [468, 388] width 665 height 826
click at [369, 207] on span "Save This Design" at bounding box center [381, 207] width 92 height 17
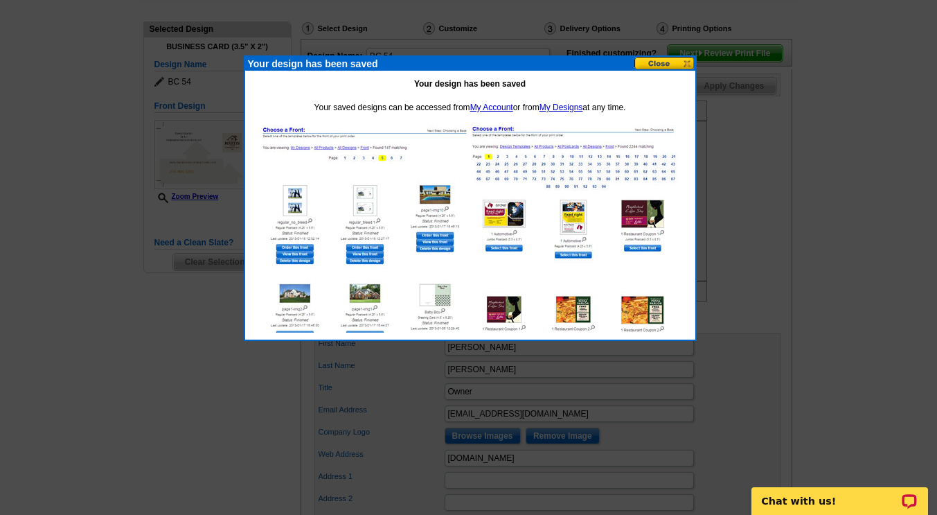
click at [661, 63] on button at bounding box center [665, 63] width 61 height 13
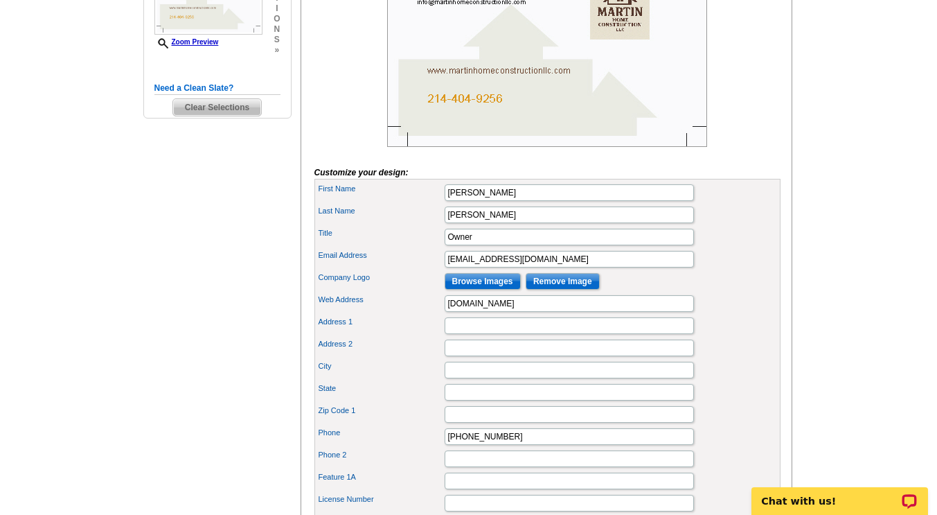
scroll to position [369, 0]
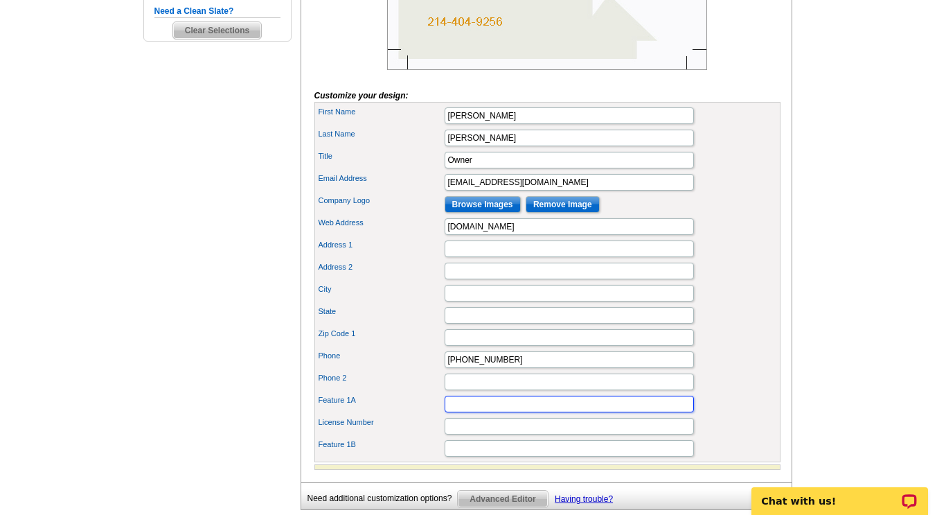
click at [463, 412] on input "Feature 1A" at bounding box center [569, 404] width 249 height 17
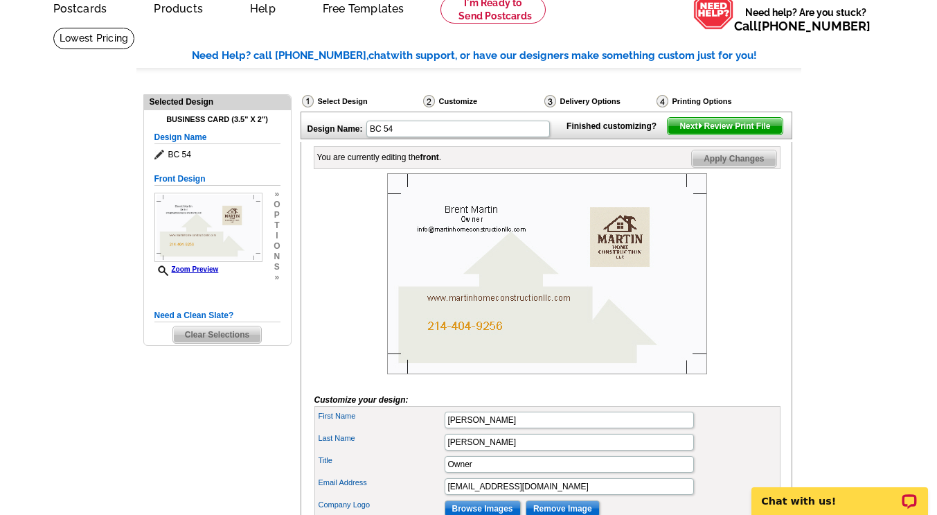
scroll to position [71, 0]
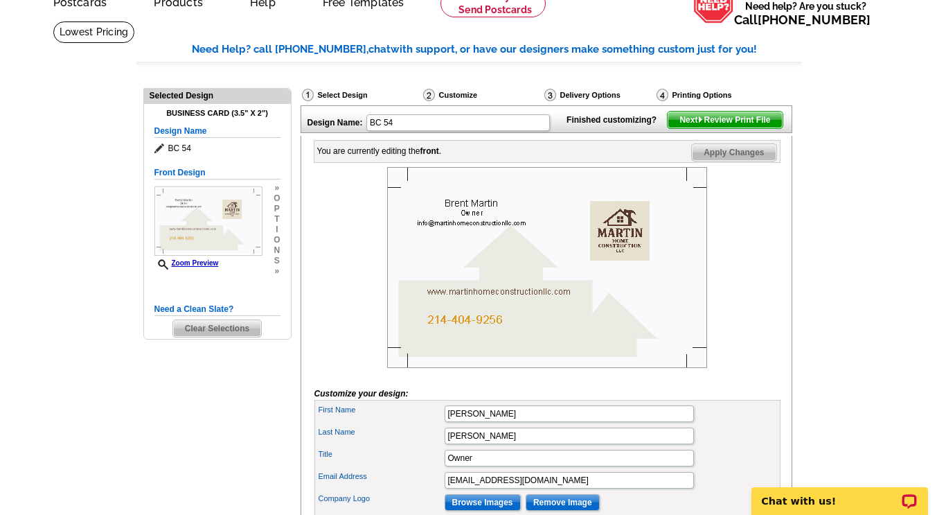
type input "Serving all of your construction needs."
click at [720, 128] on span "Next Review Print File" at bounding box center [725, 120] width 114 height 17
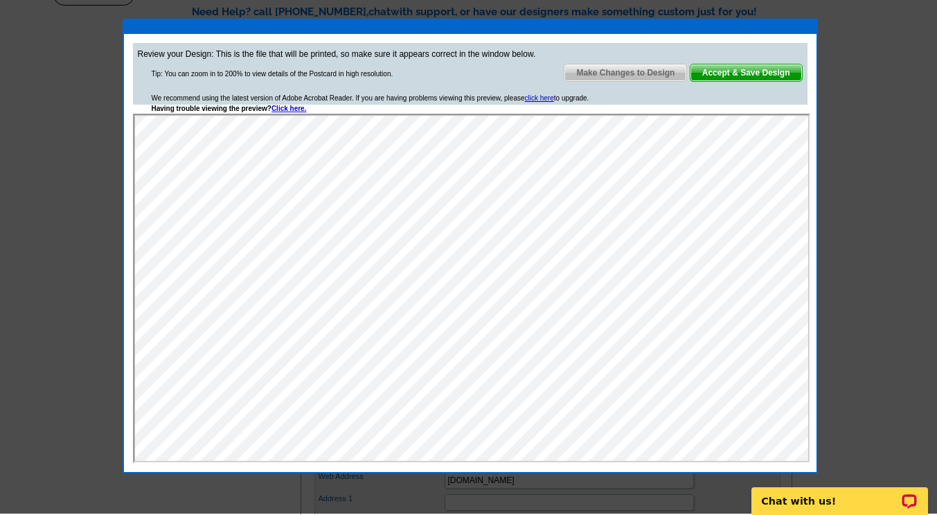
scroll to position [112, 0]
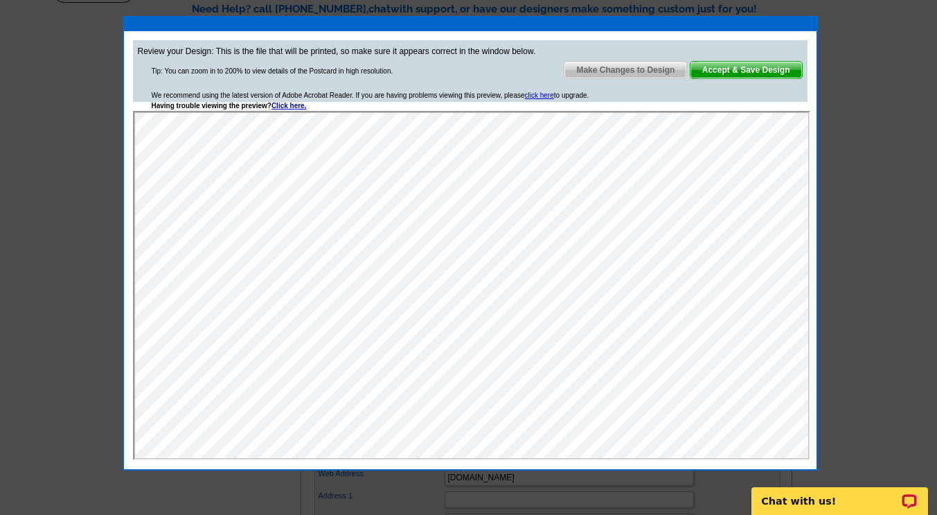
click at [641, 71] on span "Make Changes to Design" at bounding box center [626, 70] width 122 height 17
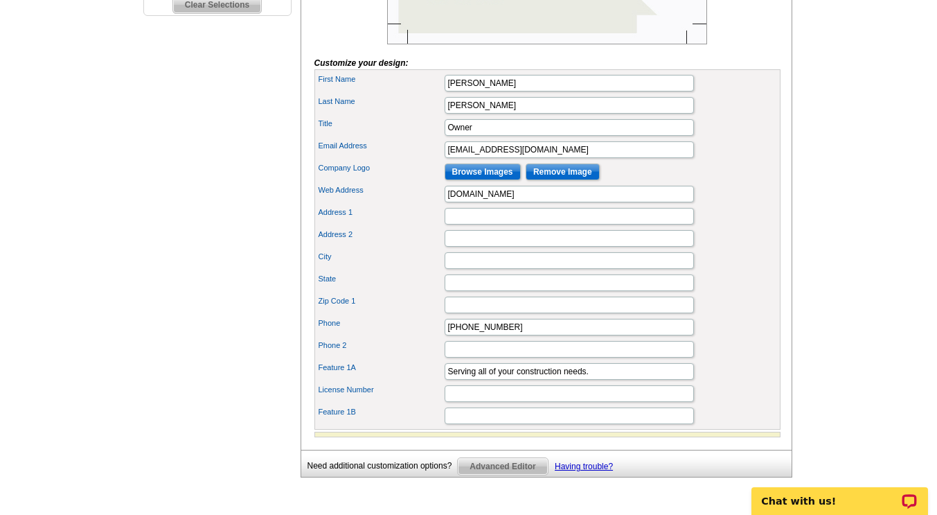
scroll to position [397, 0]
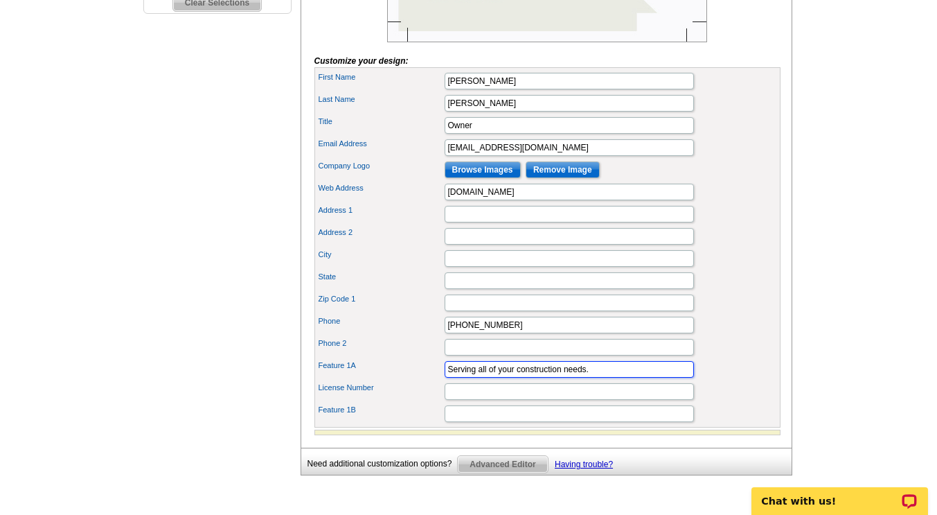
click at [594, 378] on input "Serving all of your construction needs." at bounding box center [569, 369] width 249 height 17
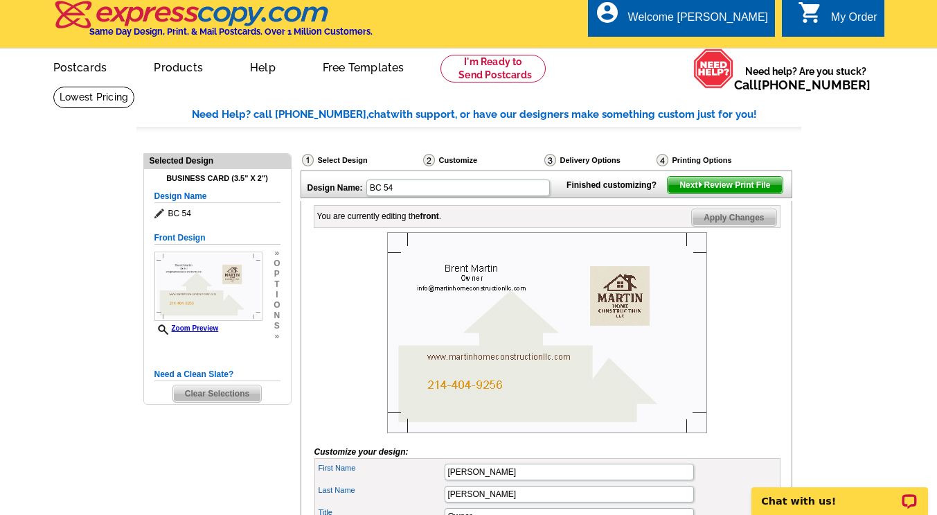
scroll to position [0, 0]
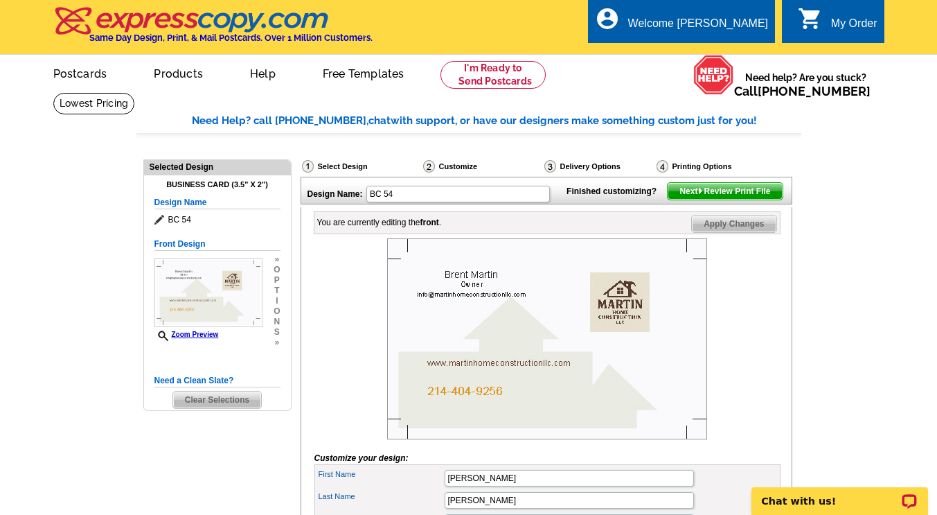
click at [727, 232] on span "Apply Changes" at bounding box center [734, 223] width 84 height 17
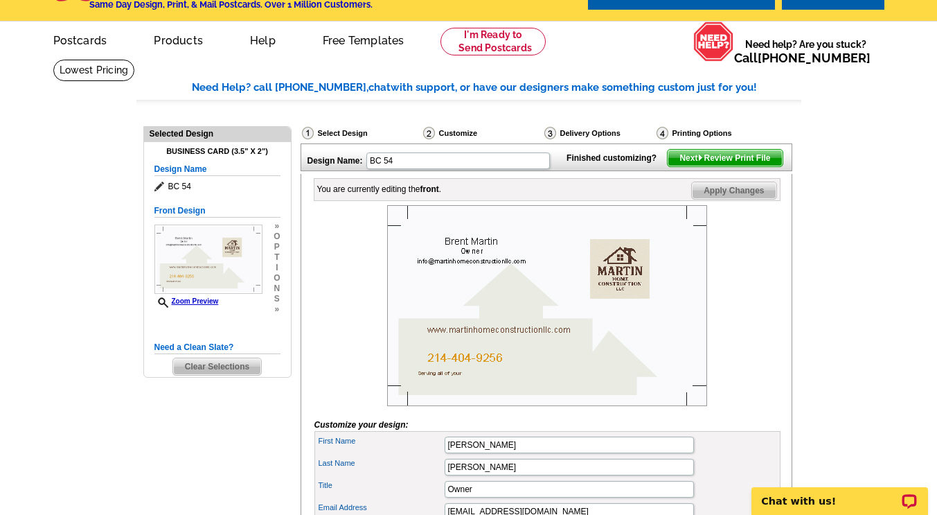
scroll to position [33, 0]
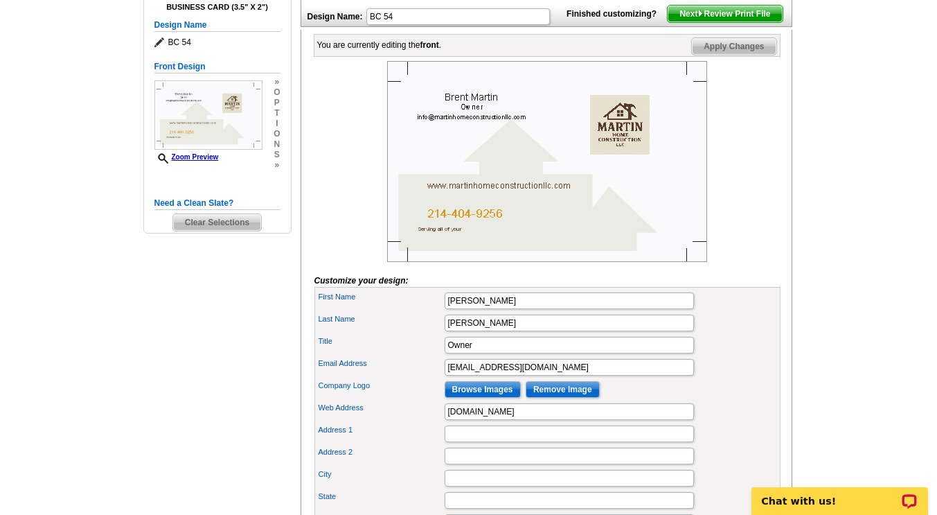
click at [109, 361] on main "Need Help? call 800-260-5887, chat with support, or have our designers make som…" at bounding box center [468, 341] width 937 height 852
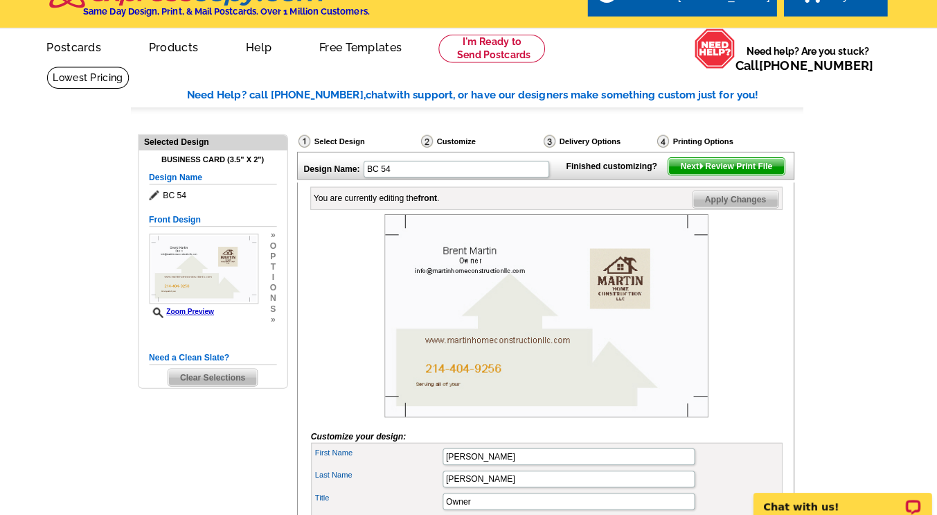
scroll to position [0, 0]
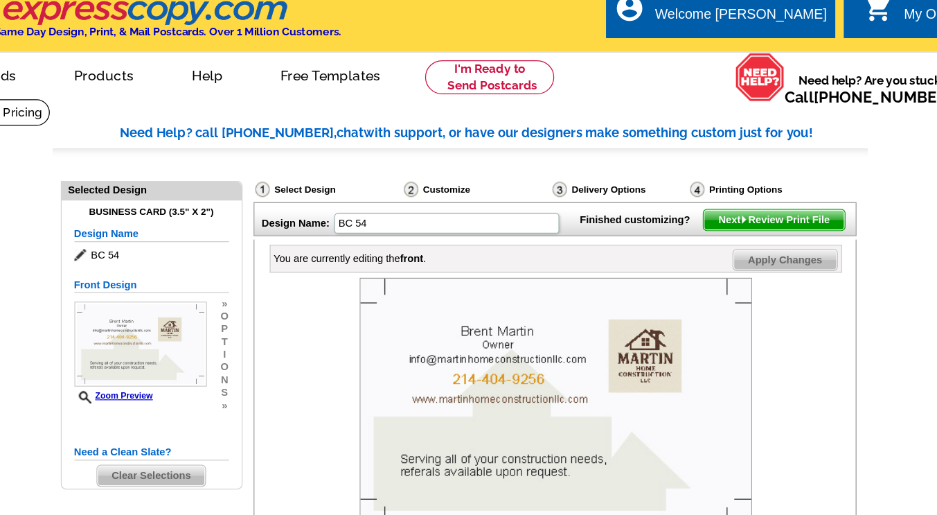
scroll to position [12, 0]
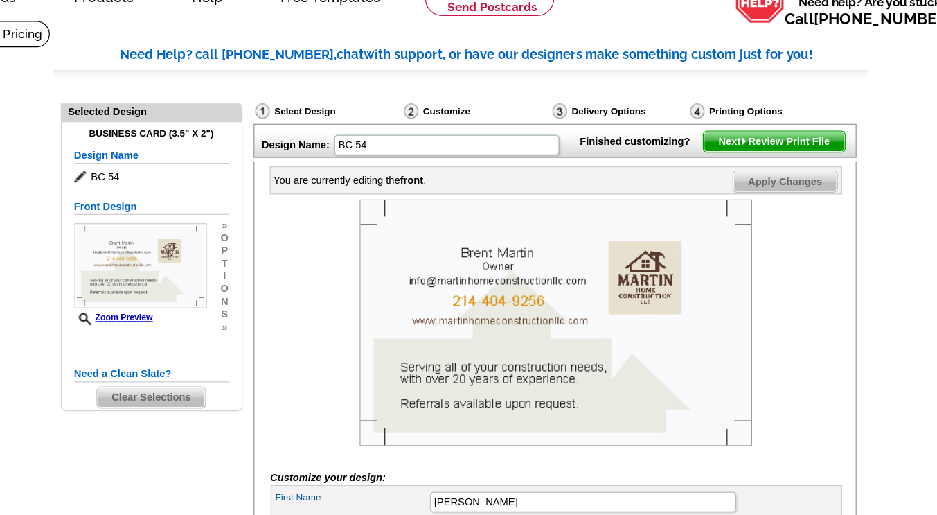
click at [734, 188] on span "Next Review Print File" at bounding box center [725, 179] width 114 height 17
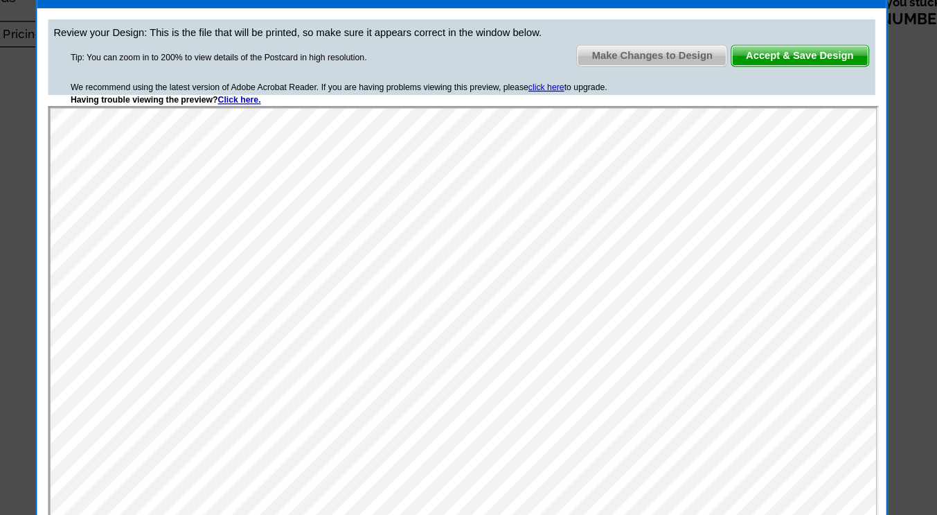
click at [746, 114] on span "Accept & Save Design" at bounding box center [747, 109] width 112 height 17
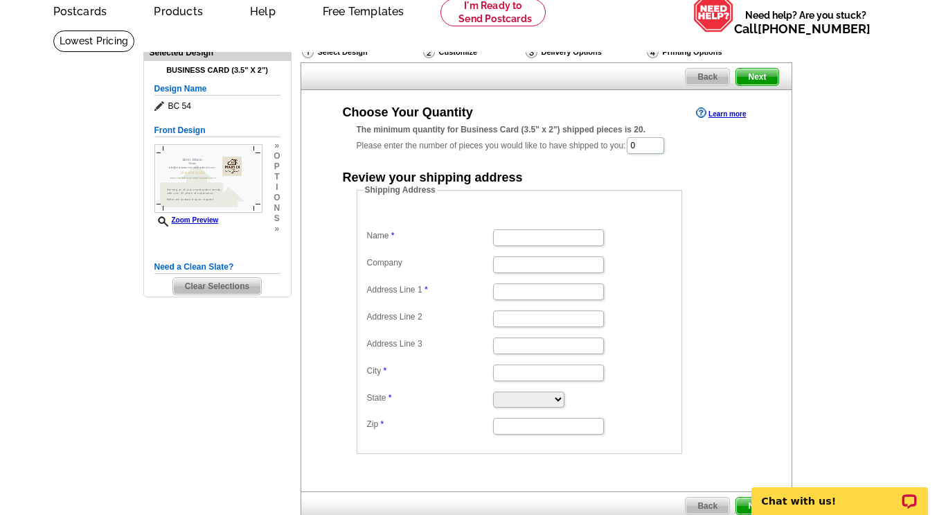
scroll to position [60, 0]
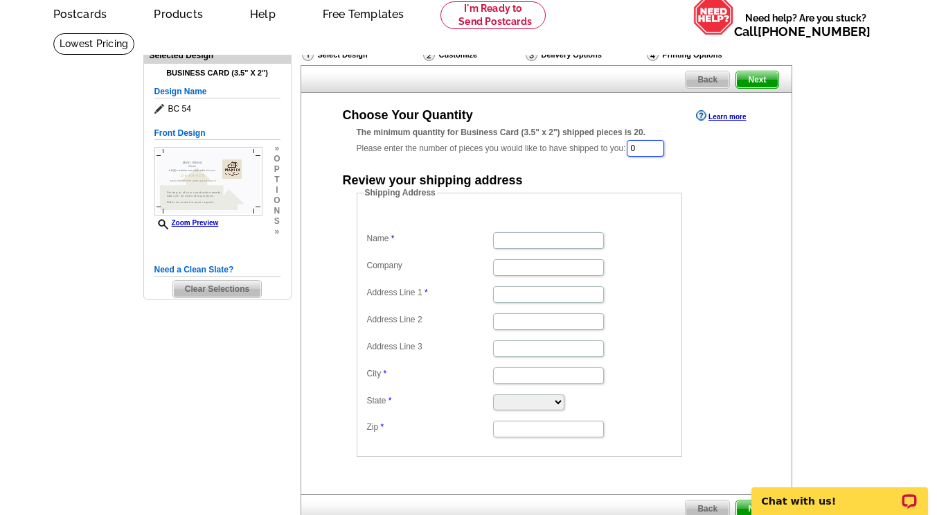
click at [651, 150] on input "0" at bounding box center [645, 148] width 37 height 17
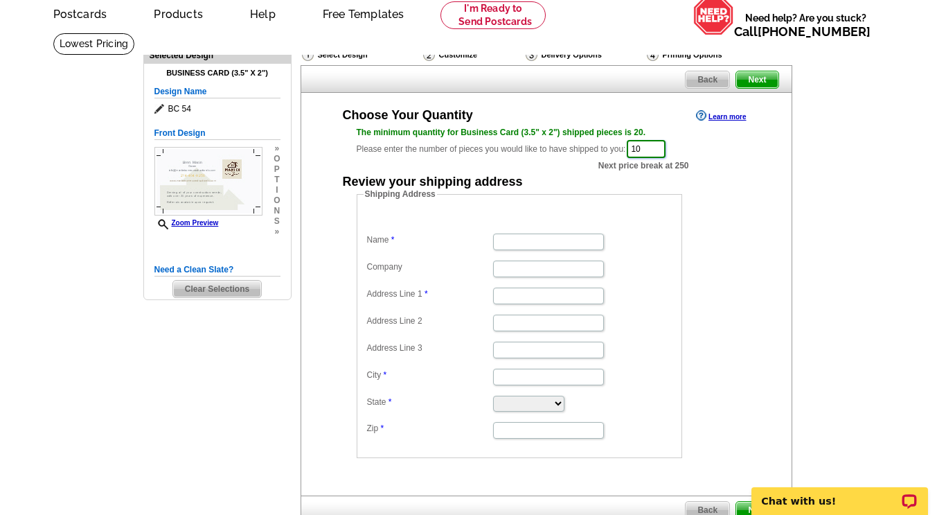
type input "1"
type input "250"
click at [755, 277] on div "Shipping Address Name Company Address Line 1 Address Line 2 Address Line 3 City…" at bounding box center [546, 323] width 435 height 270
click at [515, 238] on input "Name" at bounding box center [548, 241] width 111 height 17
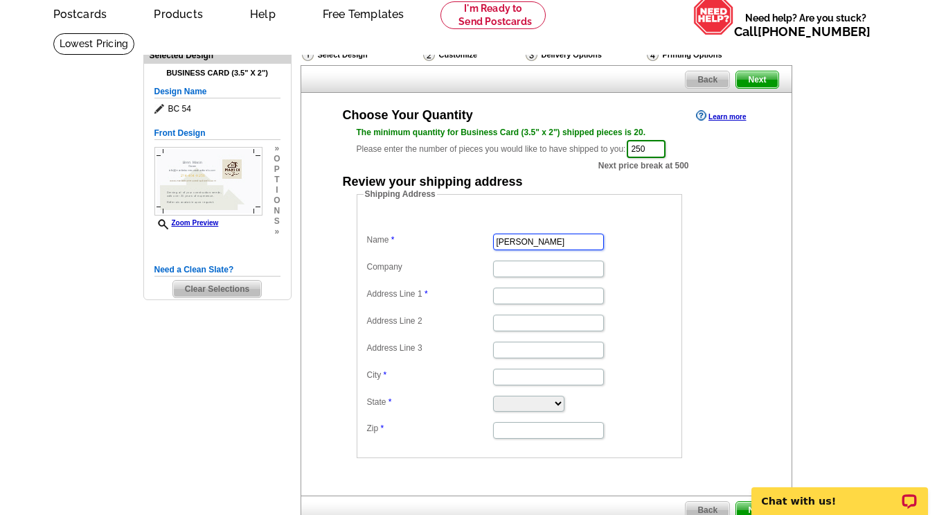
type input "[PERSON_NAME]"
type input "[STREET_ADDRESS]"
type input "Mansfield"
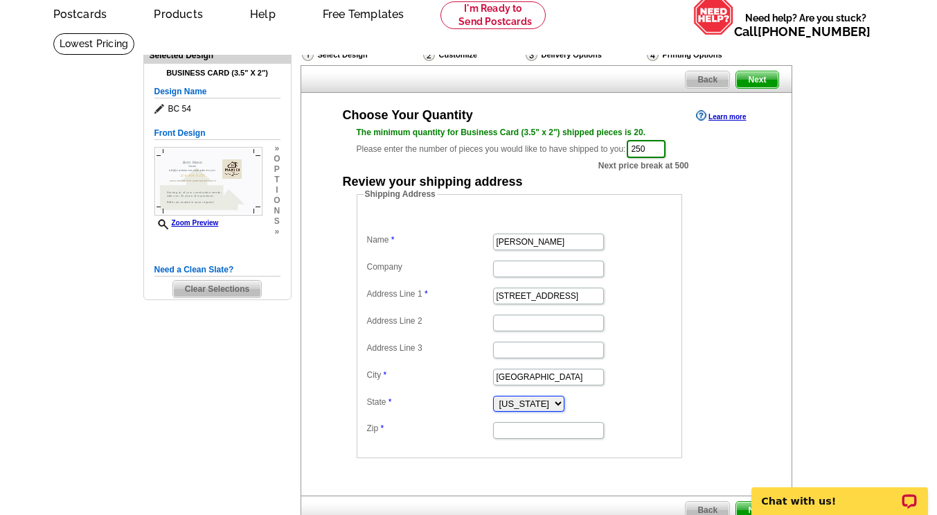
click at [565, 405] on select "Alabama Alaska Arizona Arkansas California Colorado Connecticut District of Col…" at bounding box center [528, 404] width 71 height 16
select select "TX"
click at [493, 397] on select "Alabama Alaska Arizona Arkansas California Colorado Connecticut District of Col…" at bounding box center [528, 404] width 71 height 16
click at [533, 433] on input "Zip" at bounding box center [548, 430] width 111 height 17
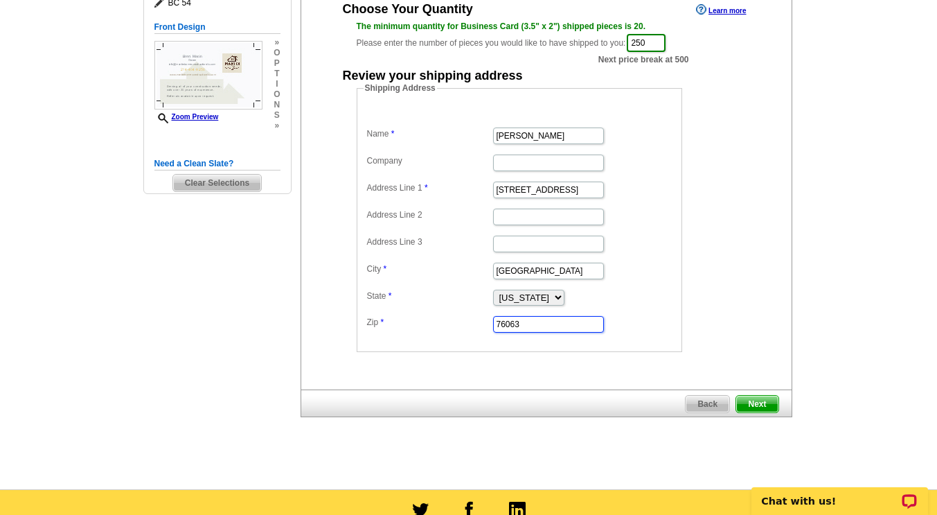
scroll to position [168, 0]
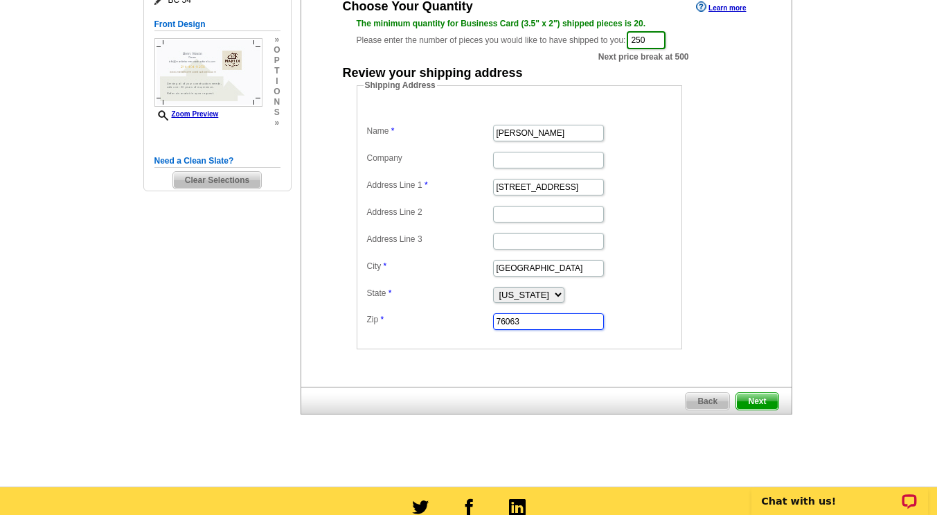
type input "76063"
click at [762, 403] on span "Next" at bounding box center [757, 401] width 42 height 17
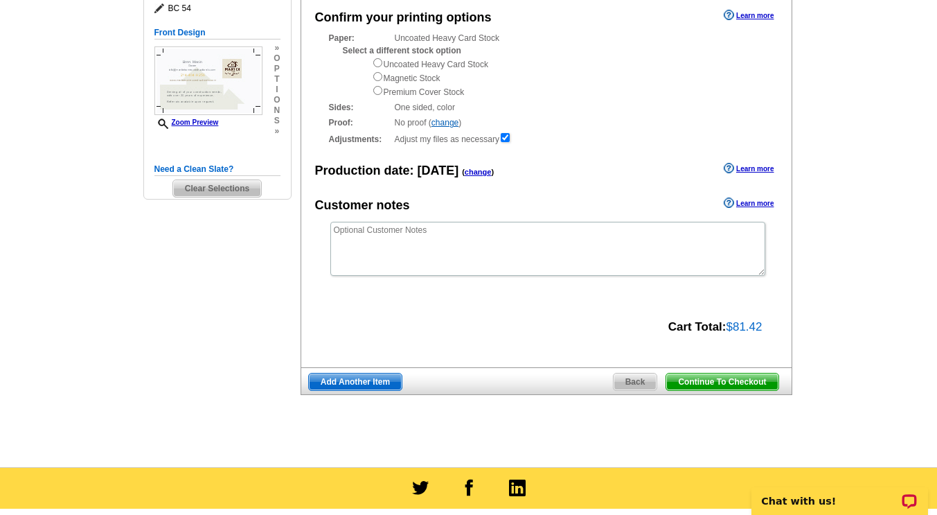
scroll to position [161, 0]
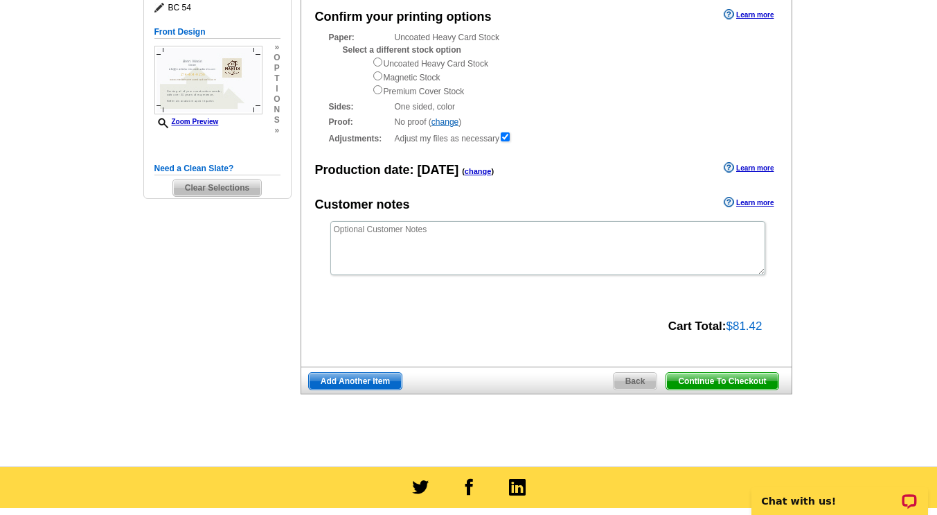
click at [763, 389] on span "Continue To Checkout" at bounding box center [722, 381] width 112 height 17
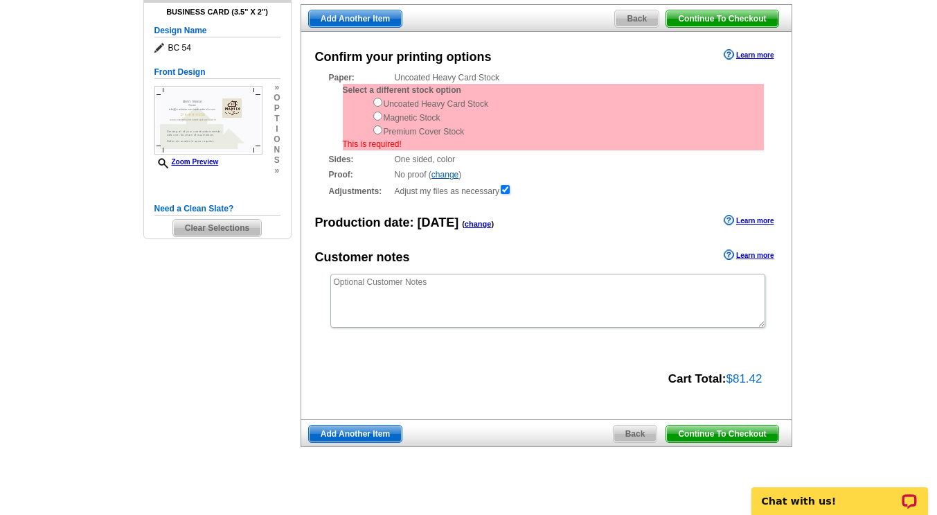
scroll to position [82, 0]
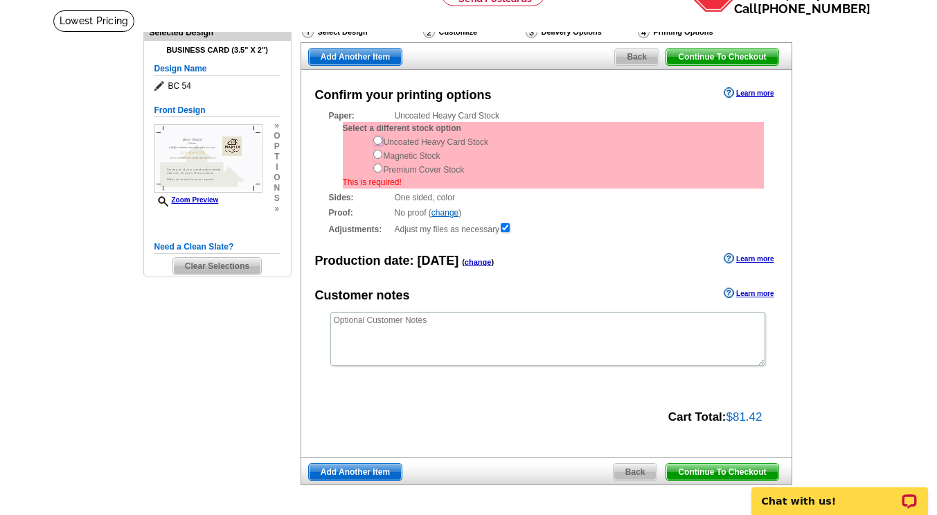
click at [378, 142] on input "radio" at bounding box center [377, 140] width 9 height 9
radio input "true"
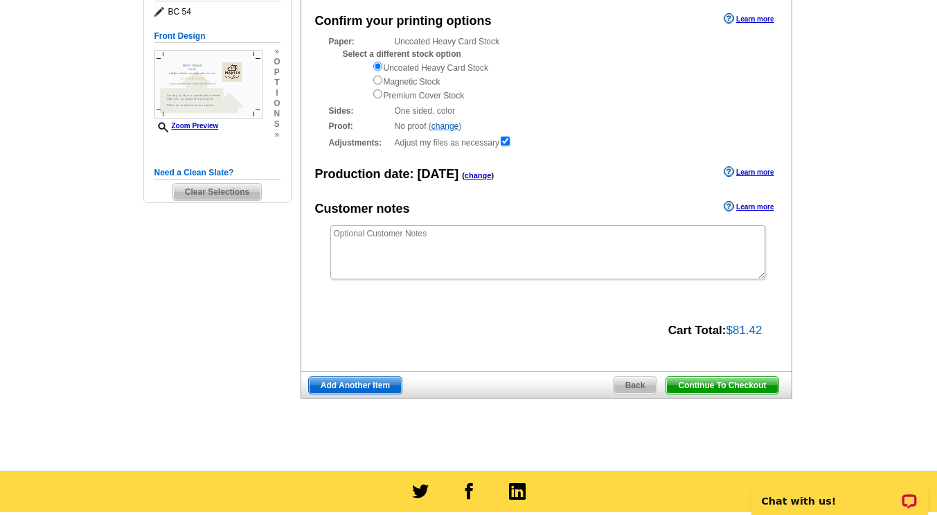
scroll to position [159, 0]
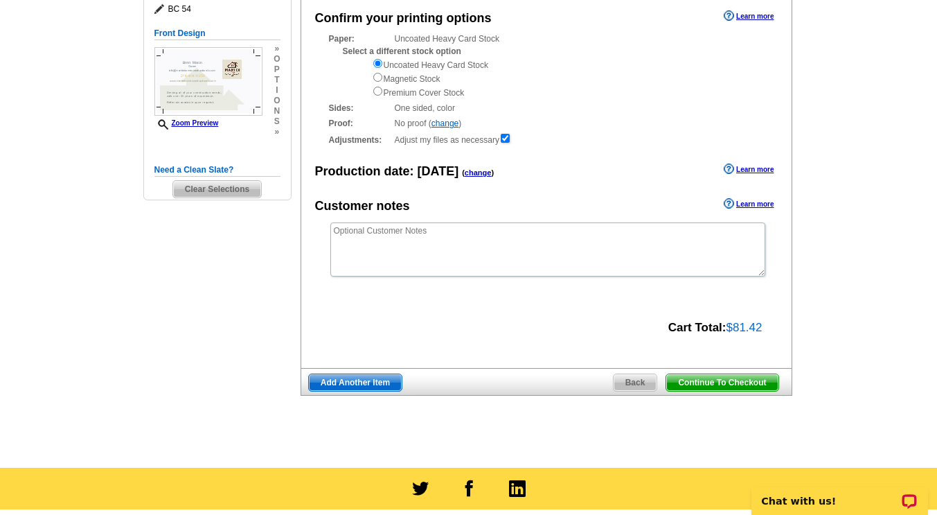
click at [748, 385] on span "Continue To Checkout" at bounding box center [722, 382] width 112 height 17
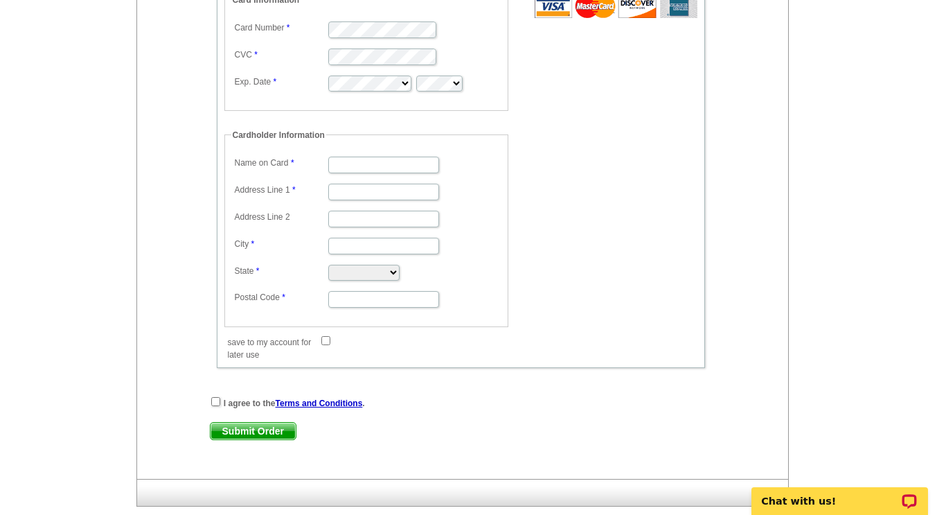
scroll to position [992, 0]
click at [215, 402] on input "checkbox" at bounding box center [215, 400] width 9 height 9
checkbox input "true"
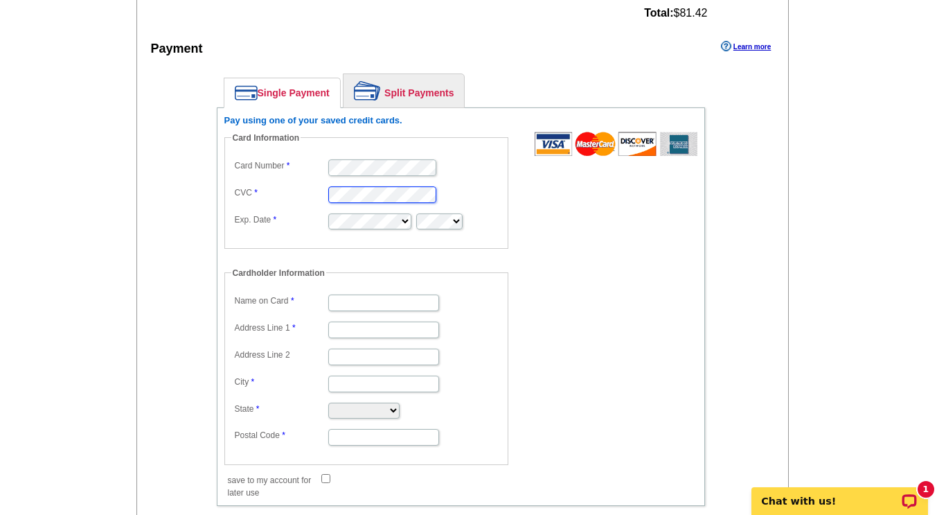
scroll to position [0, 0]
click at [200, 280] on div "Single Payment Split Payments Pay using one of your saved credit cards. Card In…" at bounding box center [461, 293] width 558 height 453
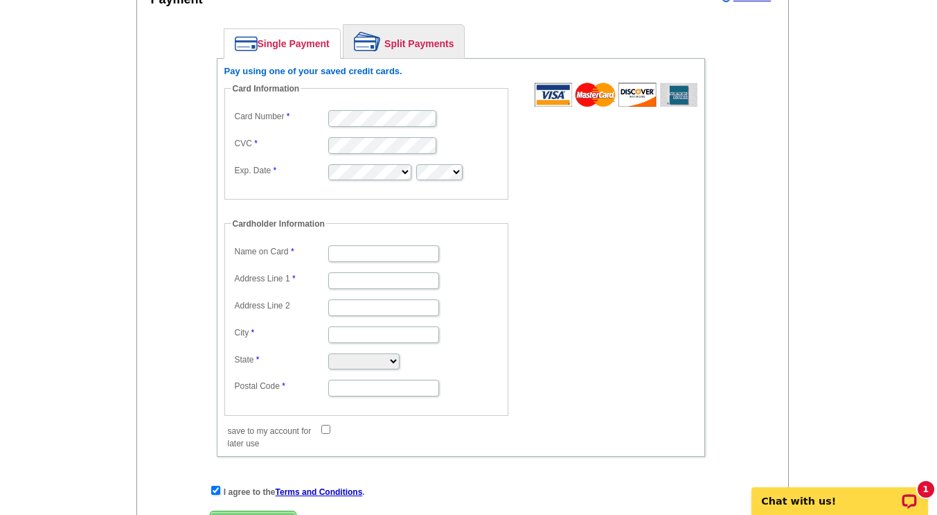
scroll to position [907, 0]
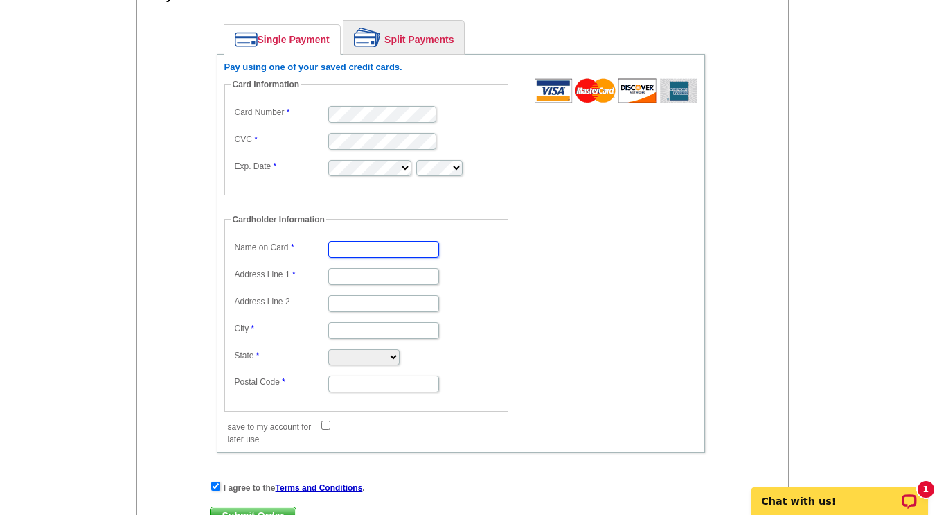
click at [385, 249] on input "Name on Card" at bounding box center [383, 249] width 111 height 17
type input "b"
type input "[PERSON_NAME]"
click at [396, 283] on input "Address Line 1" at bounding box center [383, 276] width 111 height 17
click at [390, 328] on input "City" at bounding box center [383, 330] width 111 height 17
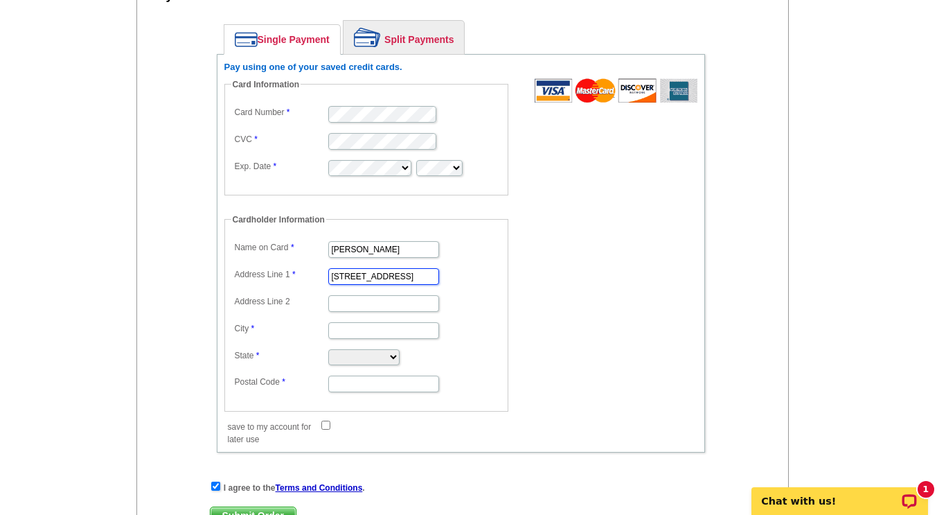
click at [430, 276] on input "2345 Shoal Creek LANE" at bounding box center [383, 276] width 111 height 17
type input "[STREET_ADDRESS]"
click at [386, 332] on input "City" at bounding box center [383, 330] width 111 height 17
type input "Rockwall"
click at [400, 351] on select "Alabama Alaska Arizona Arkansas California Colorado Connecticut District of Col…" at bounding box center [363, 357] width 71 height 16
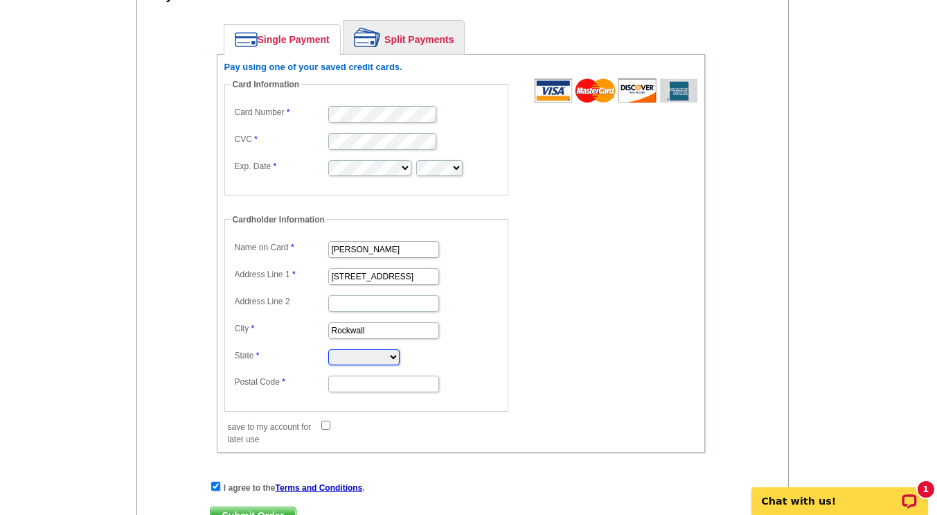
select select "TX"
click at [328, 350] on select "Alabama Alaska Arizona Arkansas California Colorado Connecticut District of Col…" at bounding box center [363, 357] width 71 height 16
click at [400, 380] on input "Postal Code" at bounding box center [383, 384] width 111 height 17
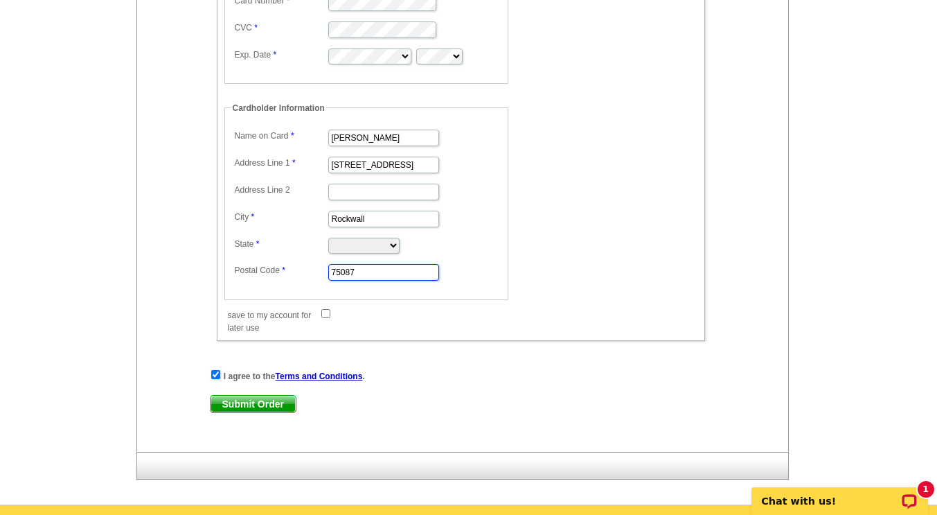
scroll to position [1030, 0]
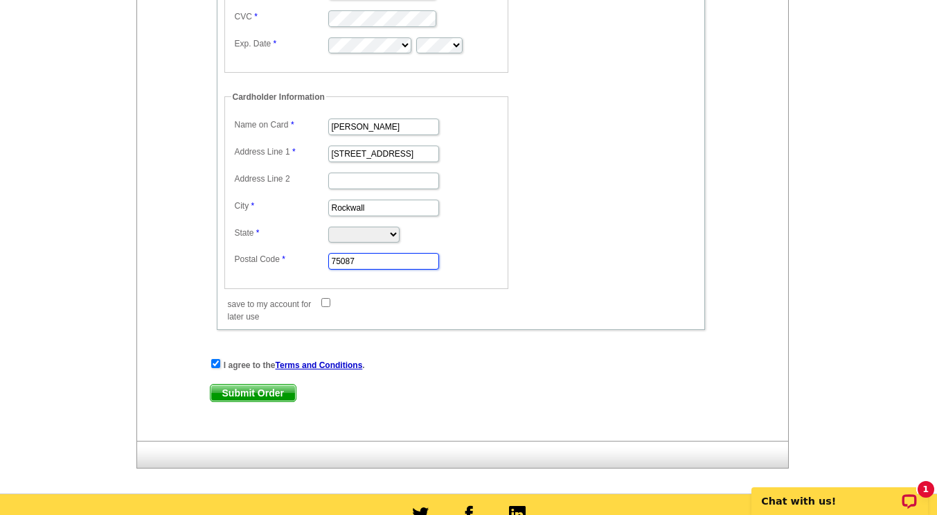
type input "75087"
click at [247, 396] on span "Submit Order" at bounding box center [253, 393] width 85 height 17
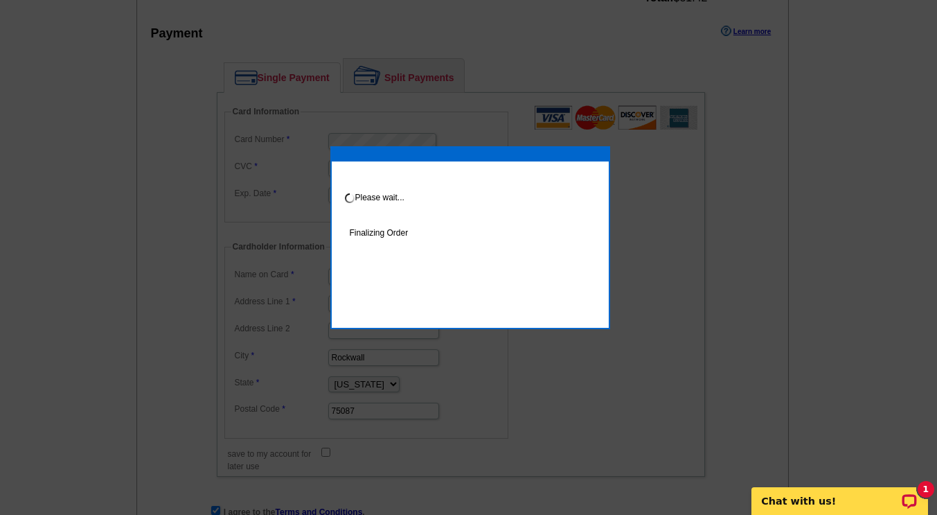
scroll to position [943, 0]
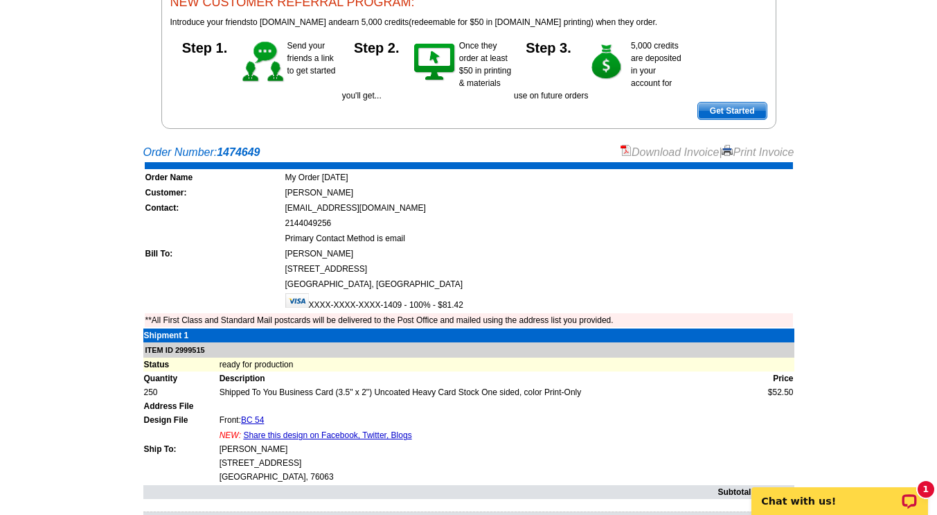
scroll to position [122, 0]
